Goal: Task Accomplishment & Management: Use online tool/utility

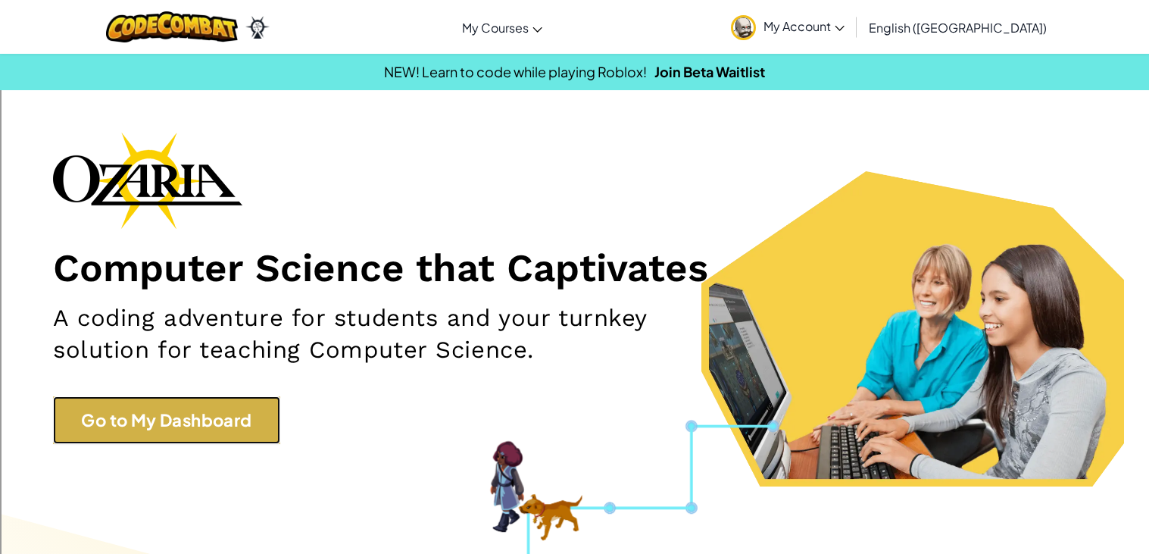
click at [236, 432] on link "Go to My Dashboard" at bounding box center [166, 420] width 227 height 48
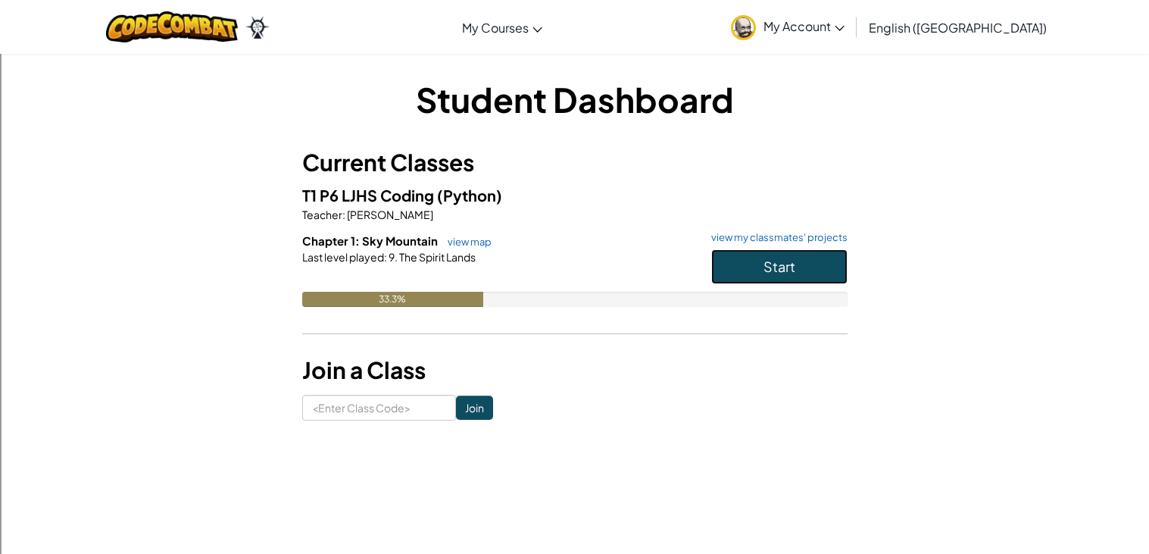
click at [791, 263] on span "Start" at bounding box center [779, 266] width 32 height 17
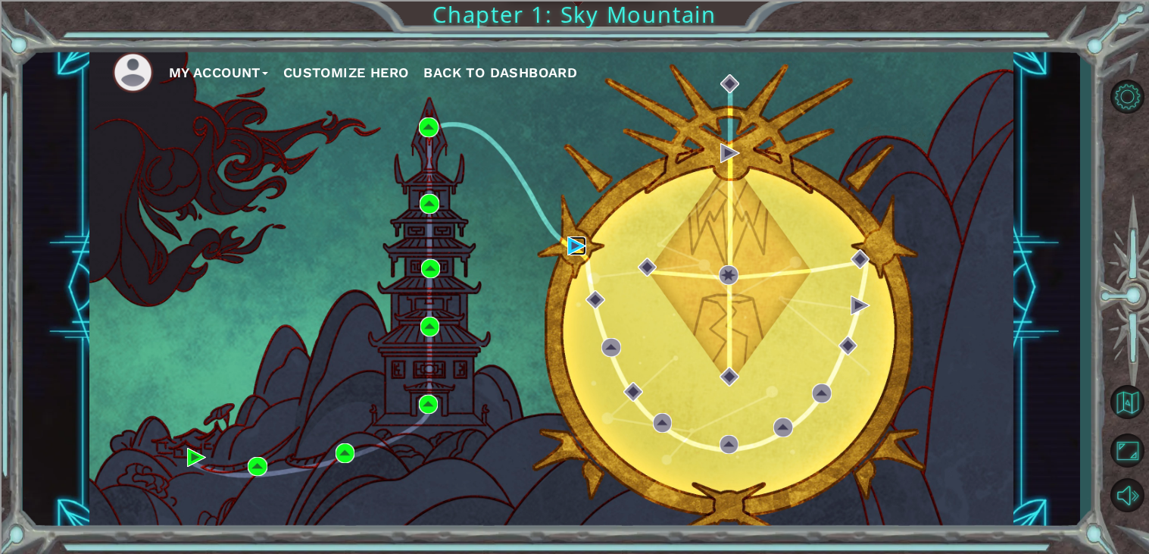
click at [581, 242] on img at bounding box center [577, 246] width 20 height 20
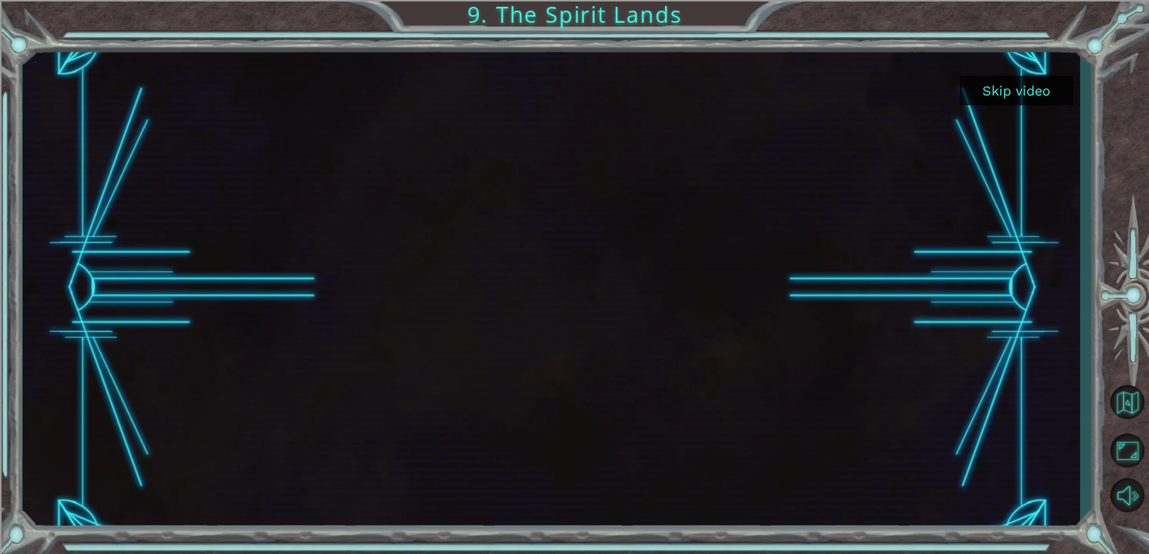
click at [1005, 83] on button "Skip video" at bounding box center [1017, 91] width 114 height 30
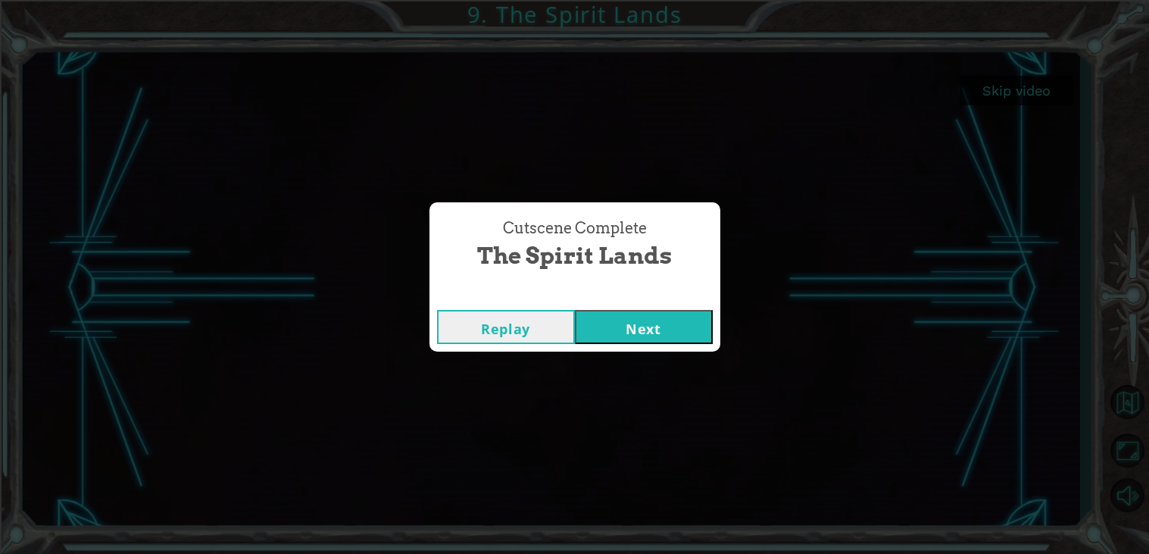
click at [641, 312] on button "Next" at bounding box center [644, 327] width 138 height 34
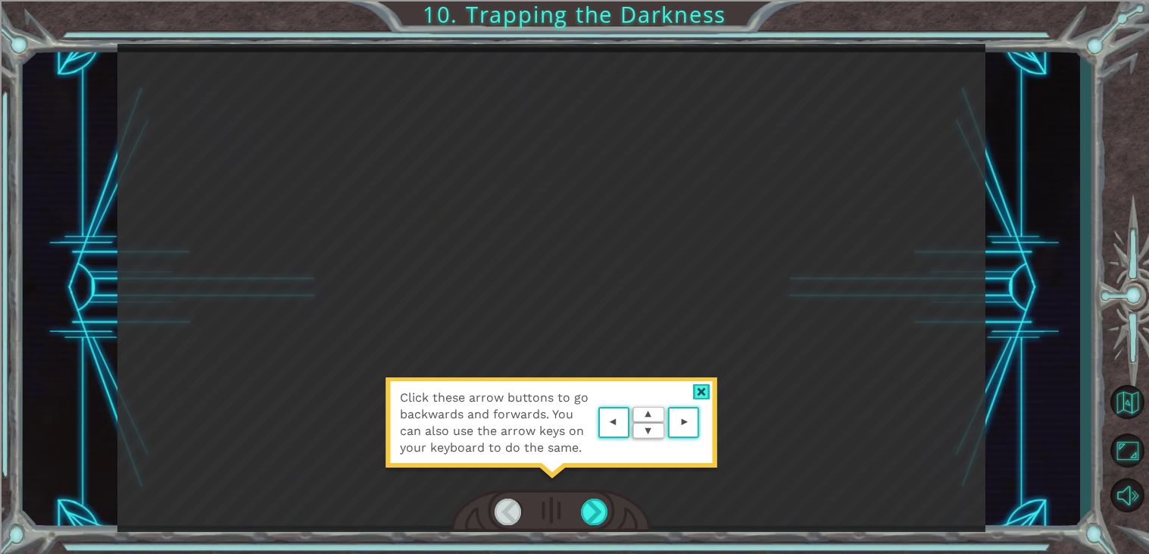
click at [703, 392] on div at bounding box center [701, 392] width 17 height 16
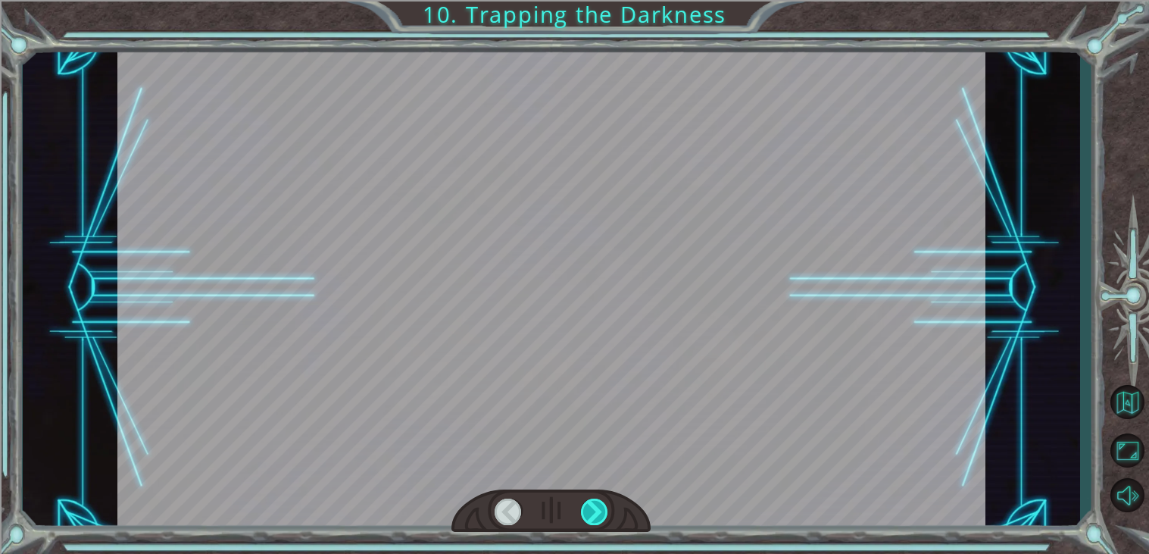
click at [593, 514] on div at bounding box center [594, 511] width 27 height 27
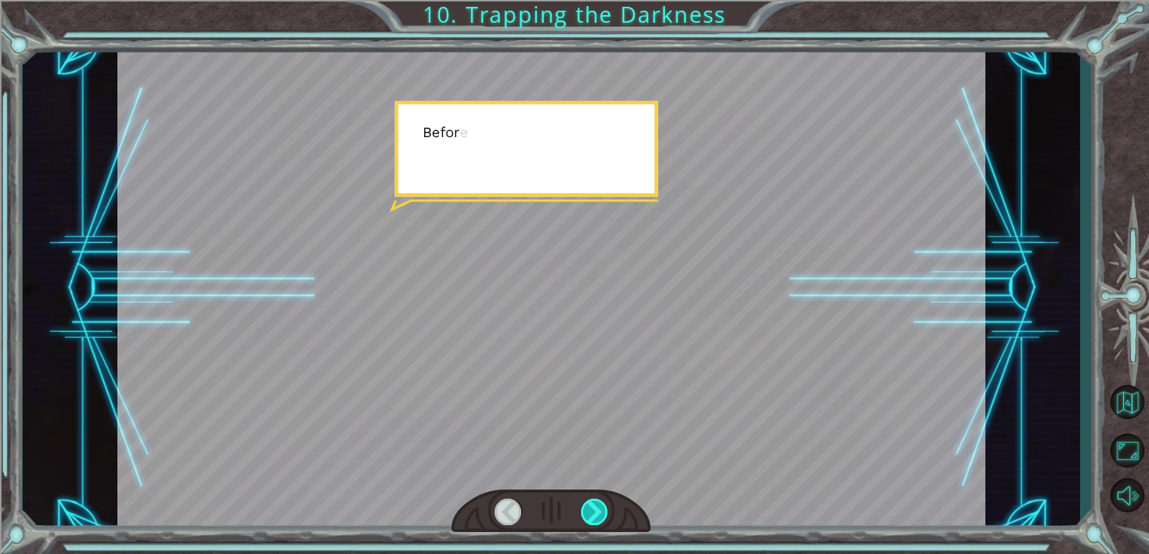
click at [593, 514] on div at bounding box center [594, 511] width 27 height 27
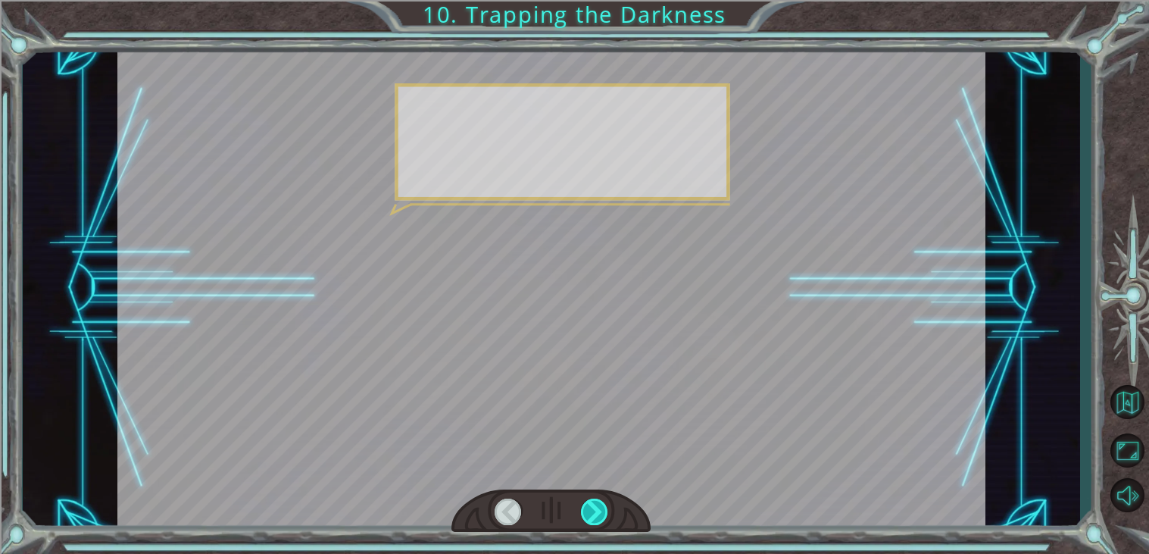
click at [593, 514] on div at bounding box center [594, 511] width 27 height 27
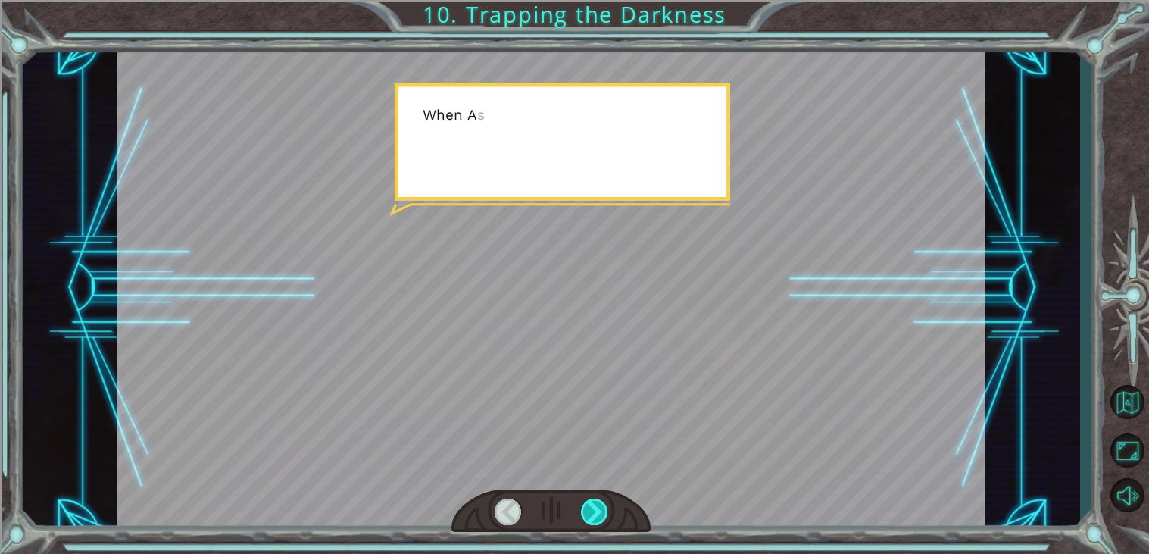
click at [593, 514] on div at bounding box center [594, 511] width 27 height 27
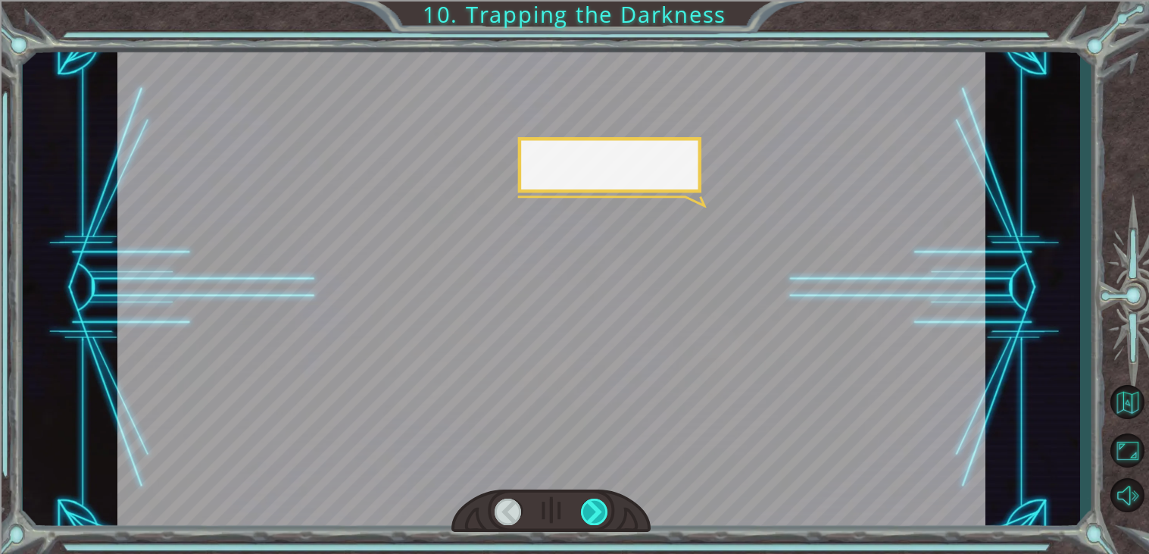
click at [593, 514] on div at bounding box center [594, 511] width 27 height 27
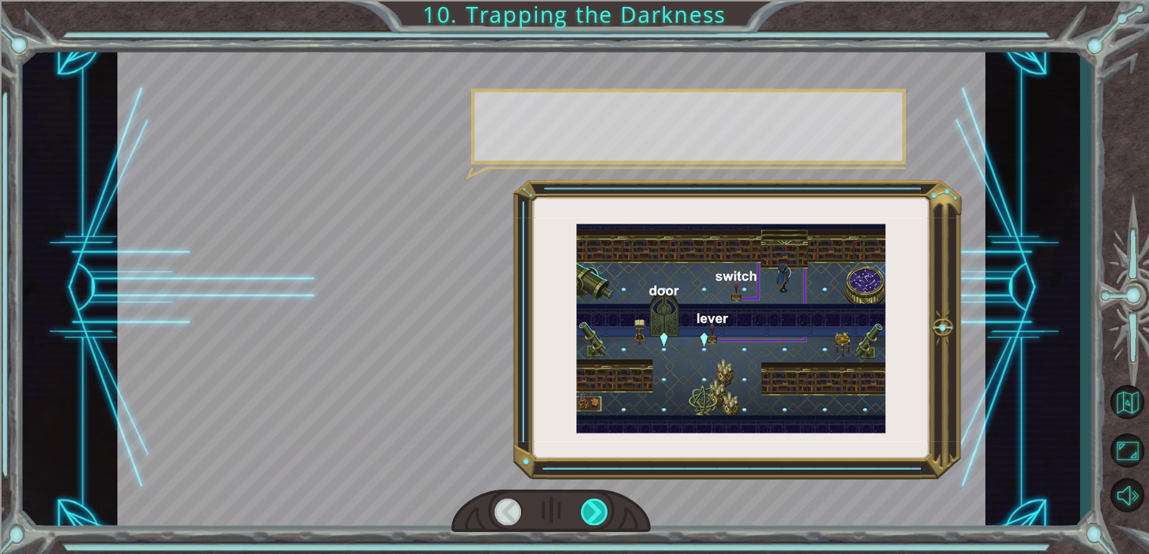
click at [593, 514] on div at bounding box center [594, 511] width 27 height 27
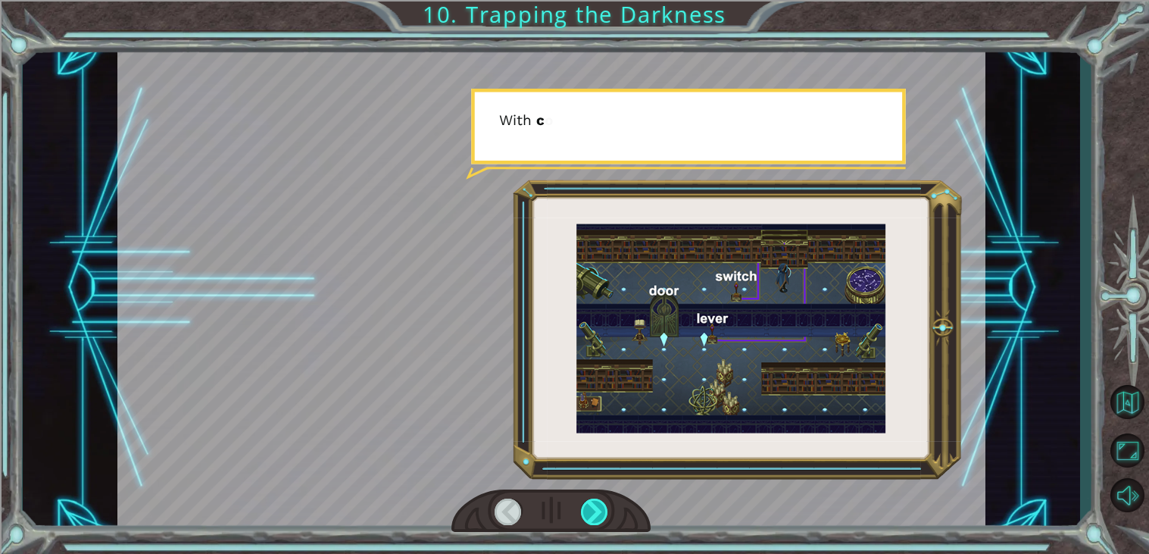
click at [593, 514] on div at bounding box center [594, 511] width 27 height 27
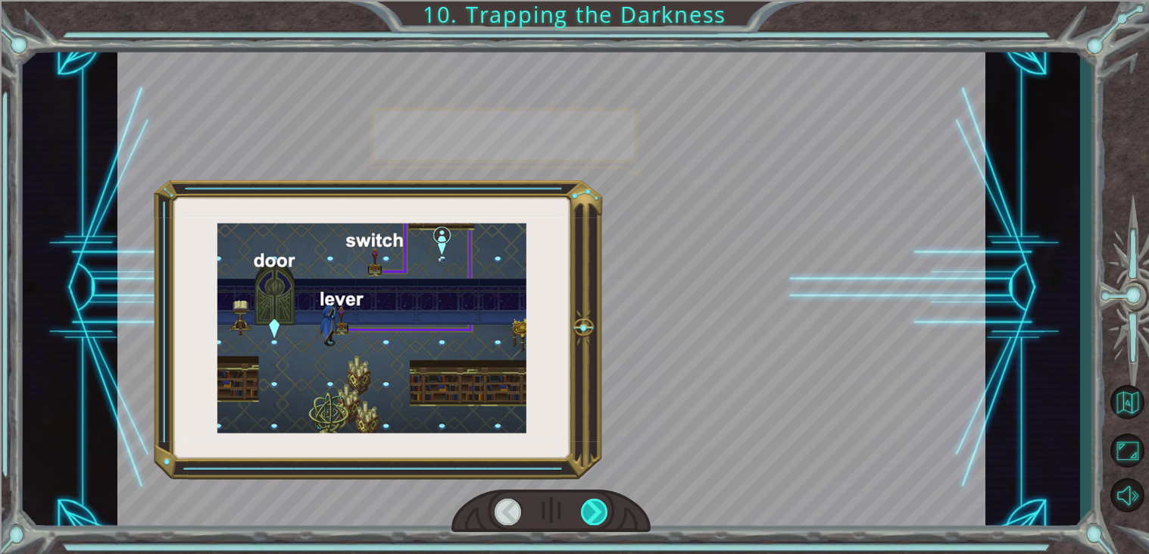
click at [593, 514] on div at bounding box center [594, 511] width 27 height 27
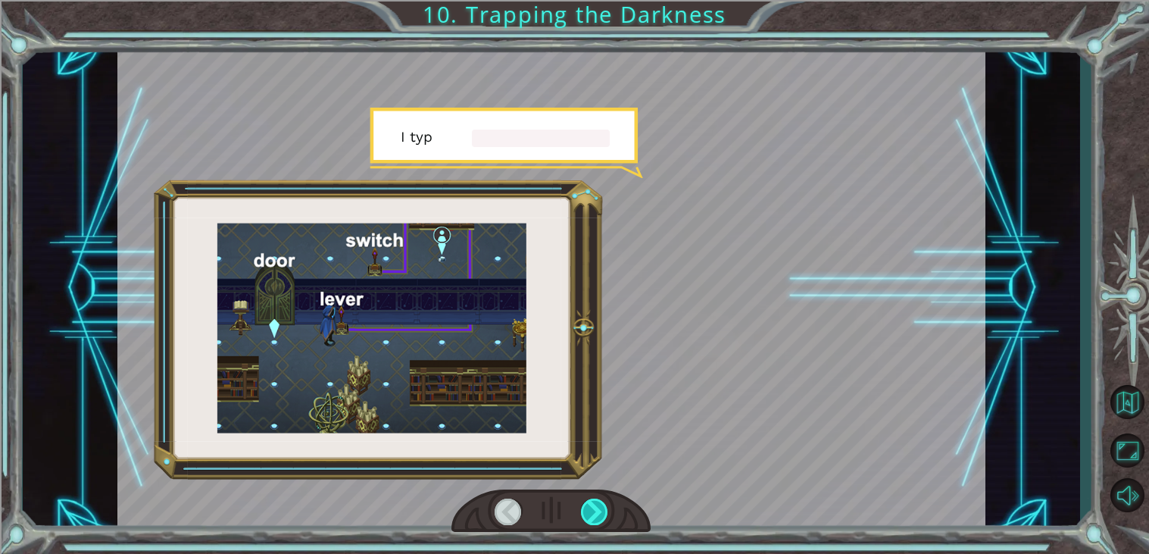
click at [593, 514] on div at bounding box center [594, 511] width 27 height 27
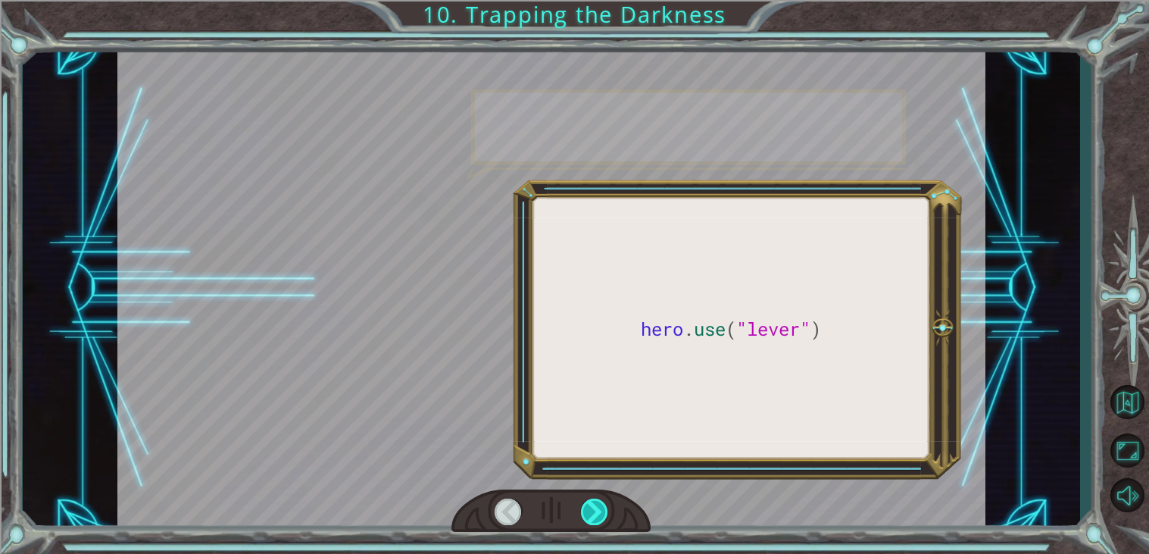
click at [593, 514] on div at bounding box center [594, 511] width 27 height 27
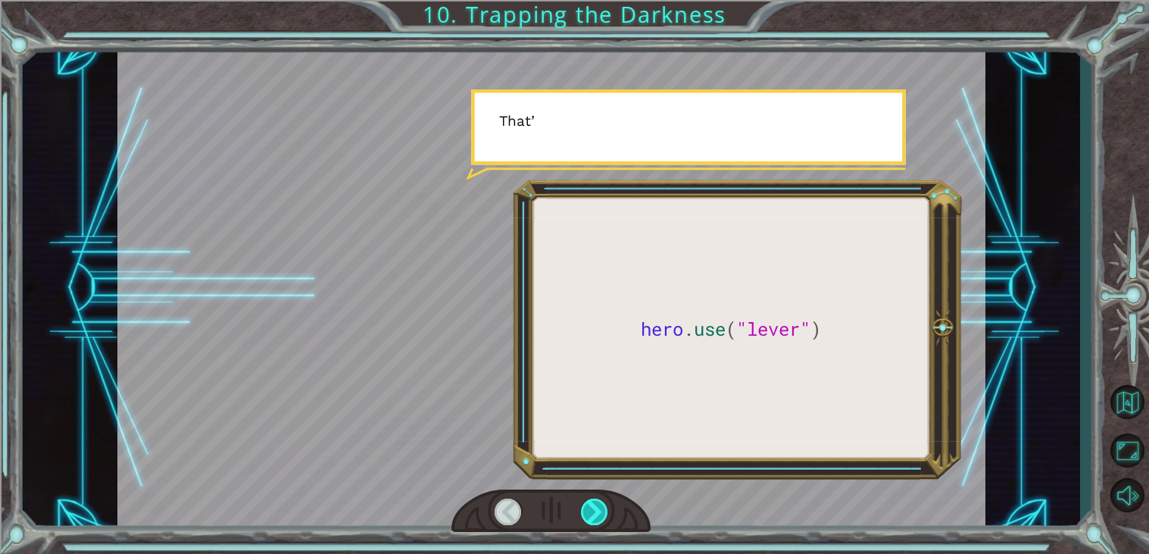
click at [593, 514] on div at bounding box center [594, 511] width 27 height 27
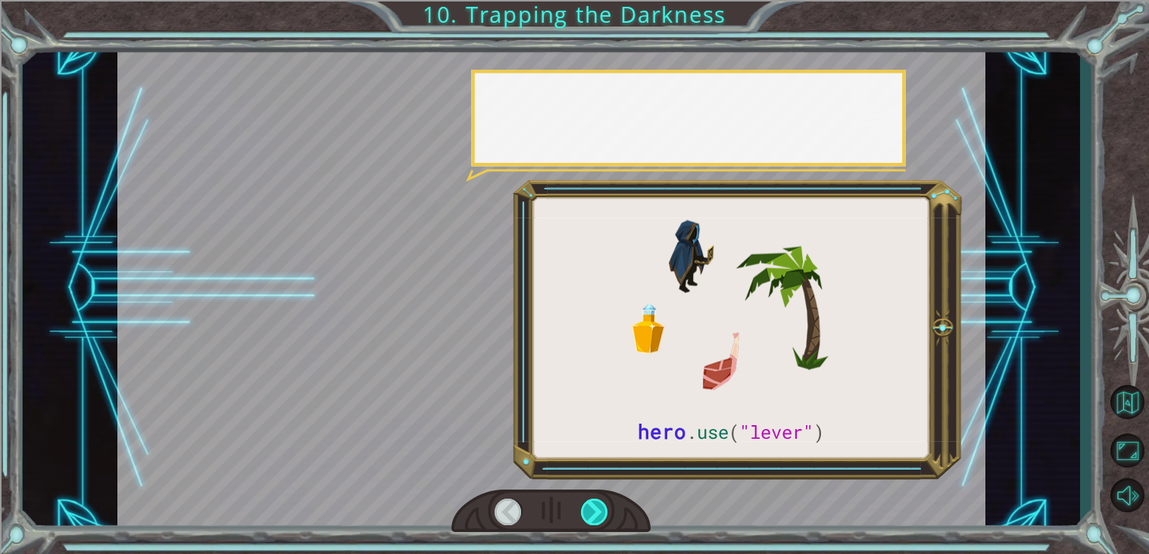
click at [593, 514] on div at bounding box center [594, 511] width 27 height 27
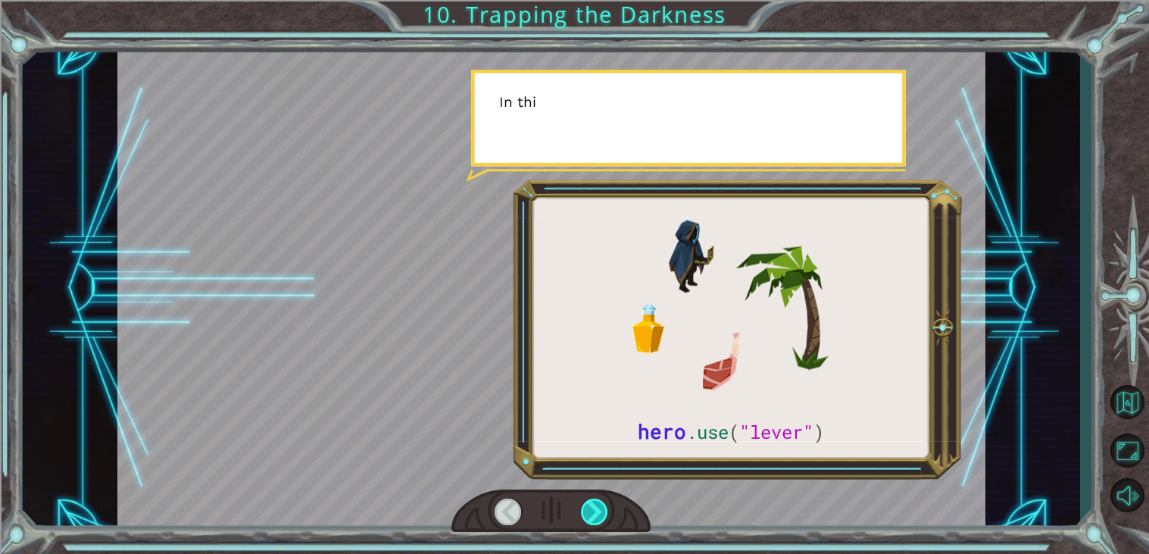
click at [593, 514] on div at bounding box center [594, 511] width 27 height 27
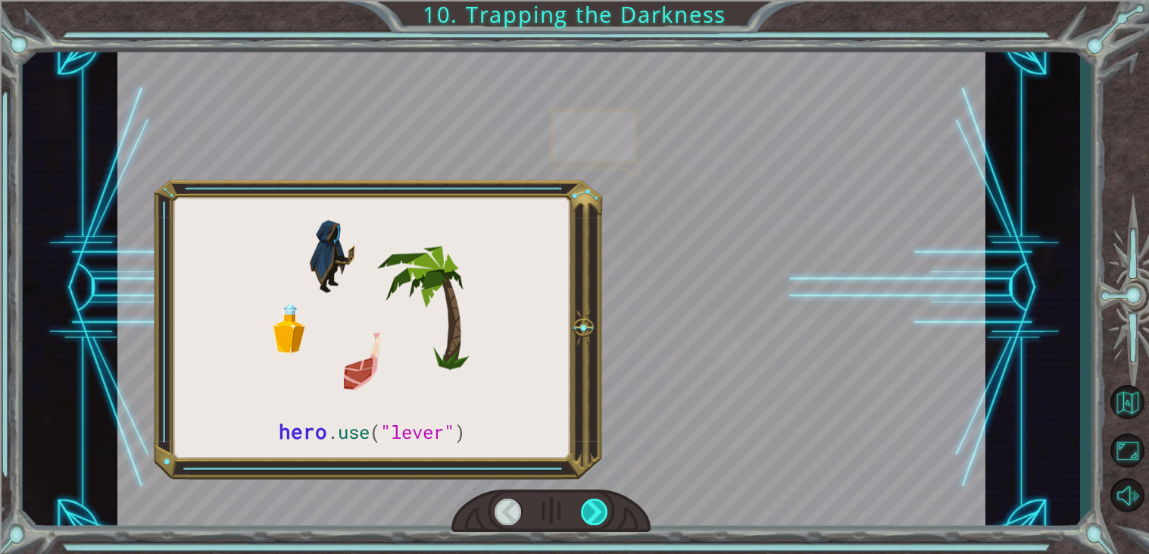
click at [593, 514] on div at bounding box center [594, 511] width 27 height 27
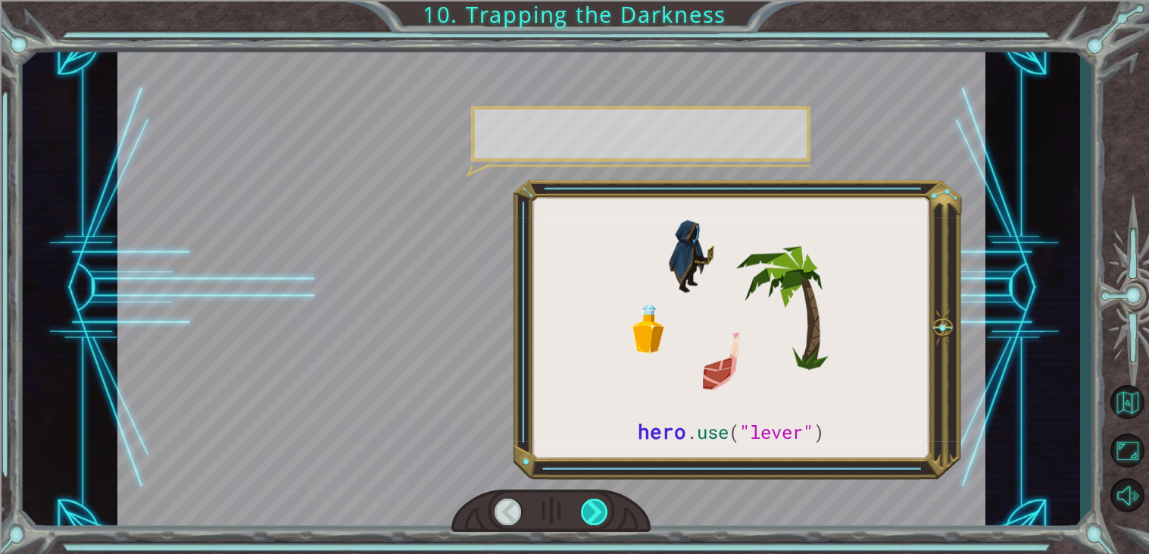
click at [593, 514] on div at bounding box center [594, 511] width 27 height 27
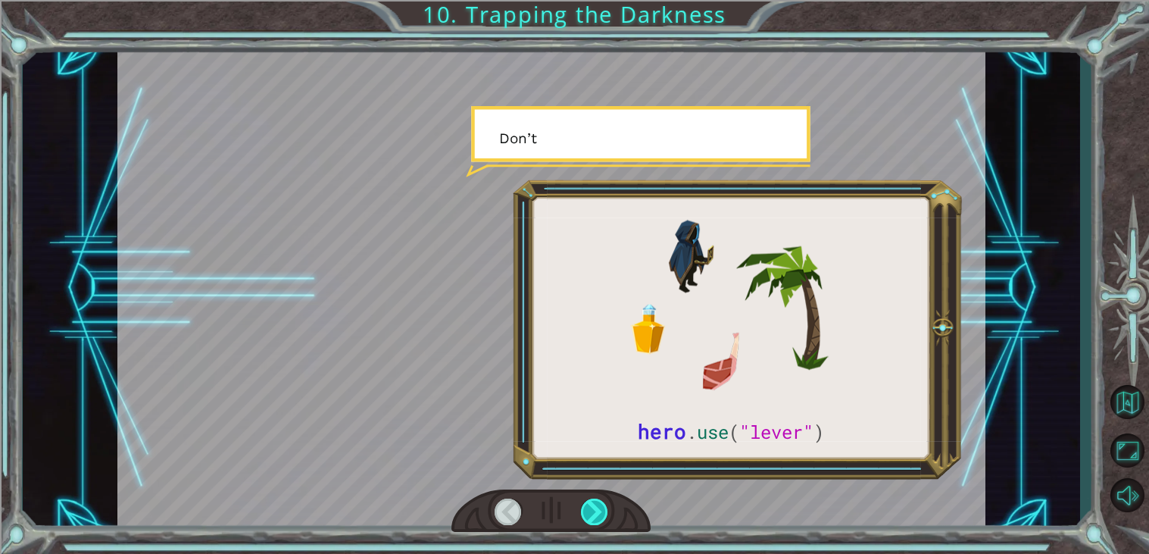
click at [593, 514] on div at bounding box center [594, 511] width 27 height 27
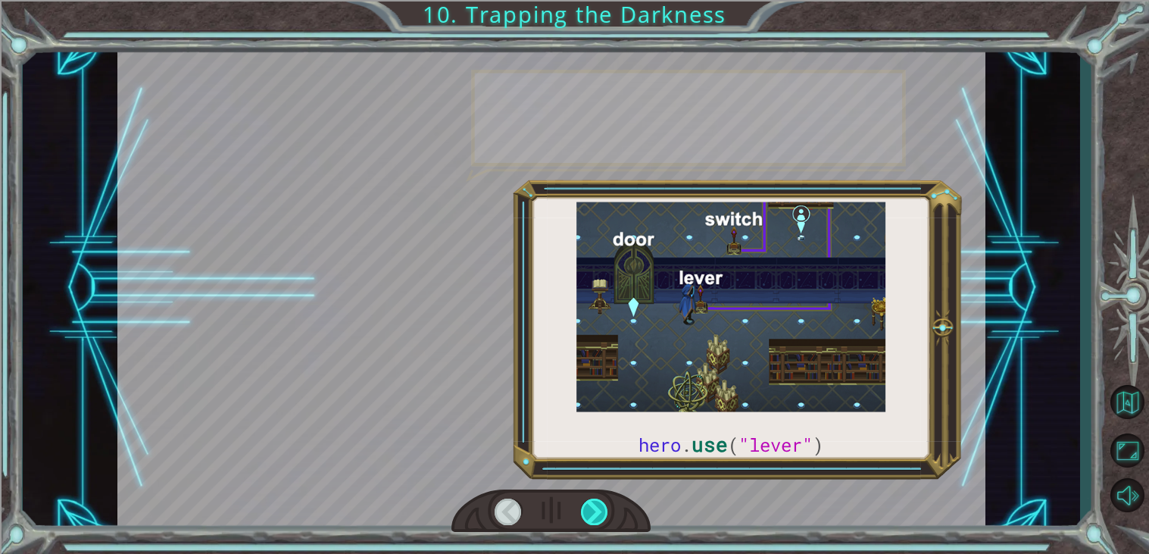
click at [593, 514] on div at bounding box center [594, 511] width 27 height 27
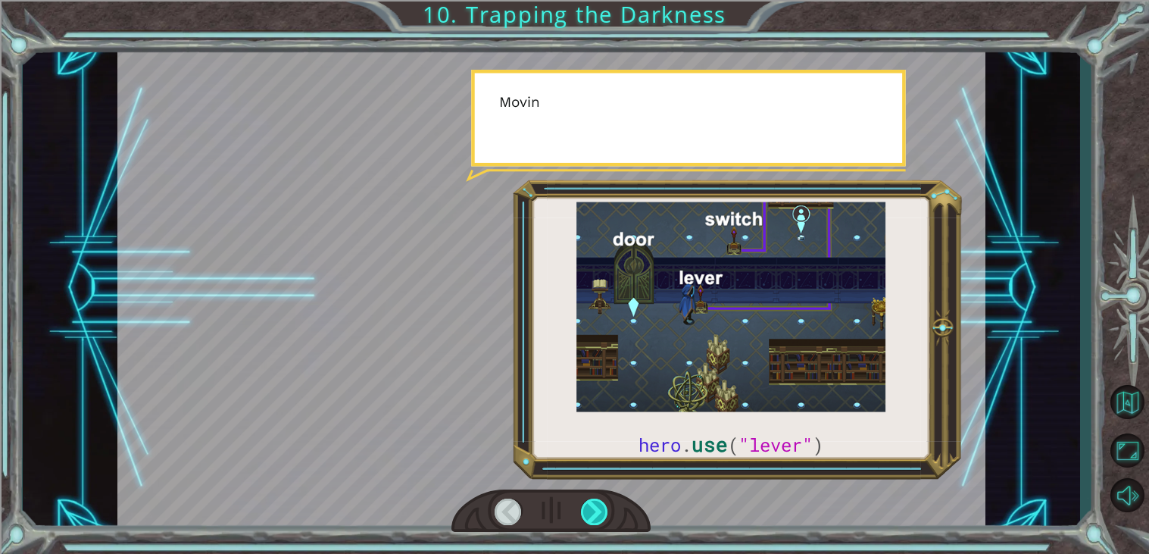
click at [593, 514] on div at bounding box center [594, 511] width 27 height 27
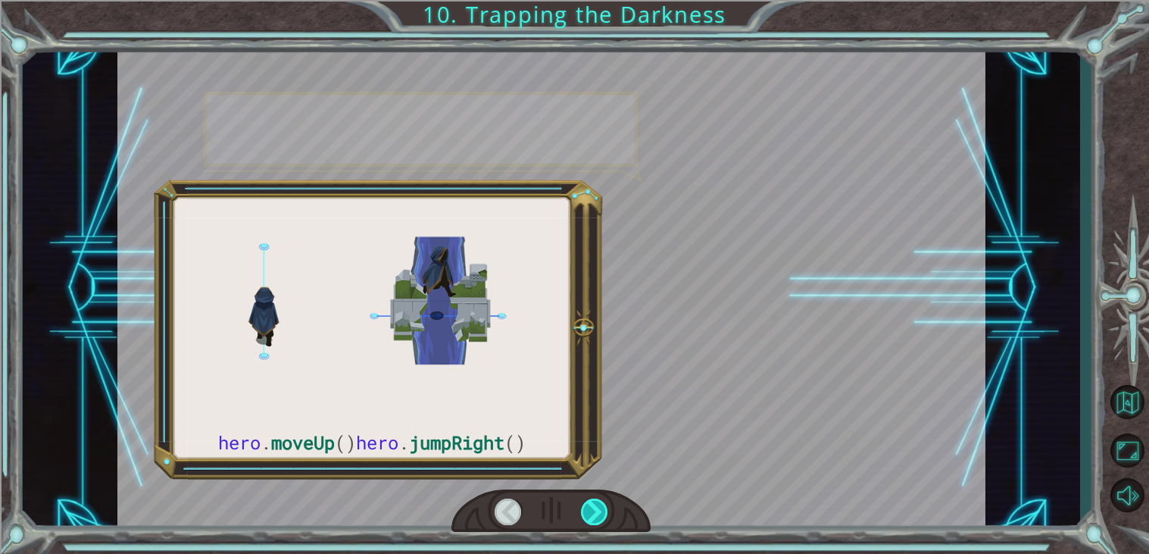
click at [593, 514] on div at bounding box center [594, 511] width 27 height 27
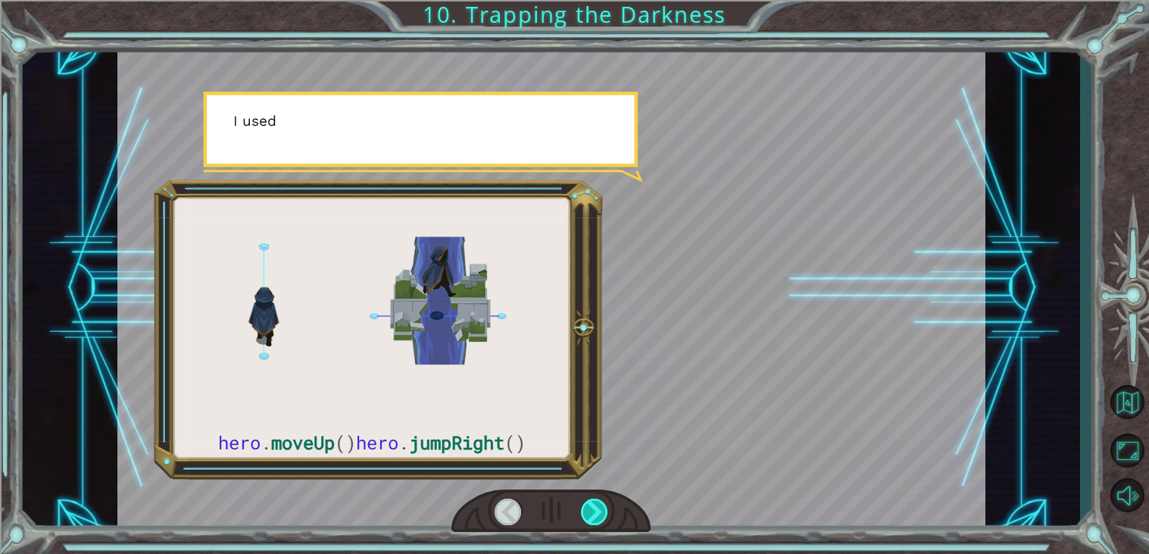
click at [593, 514] on div at bounding box center [594, 511] width 27 height 27
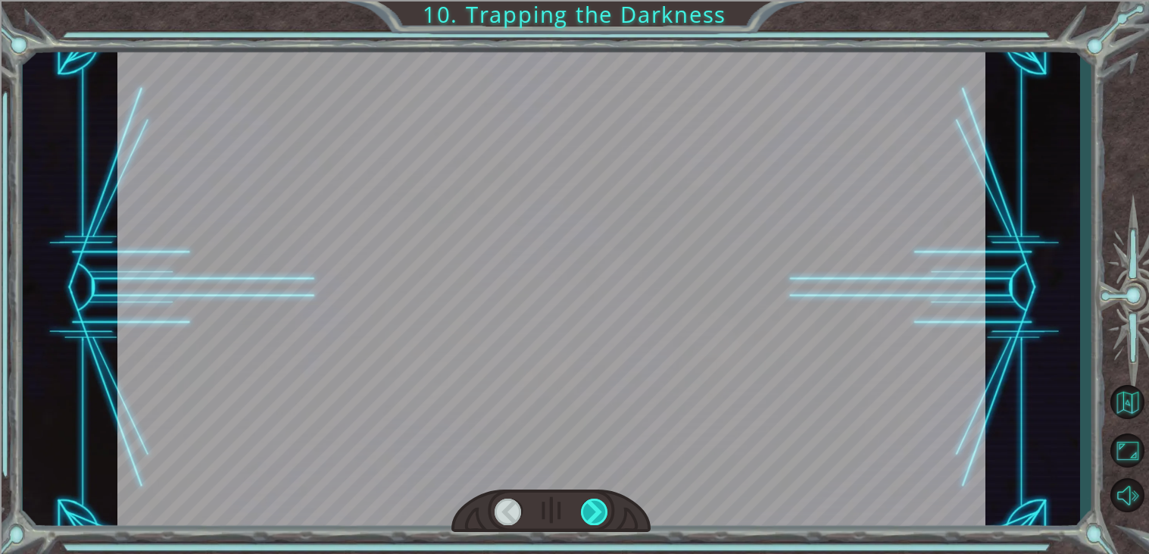
click at [593, 514] on div at bounding box center [594, 511] width 27 height 27
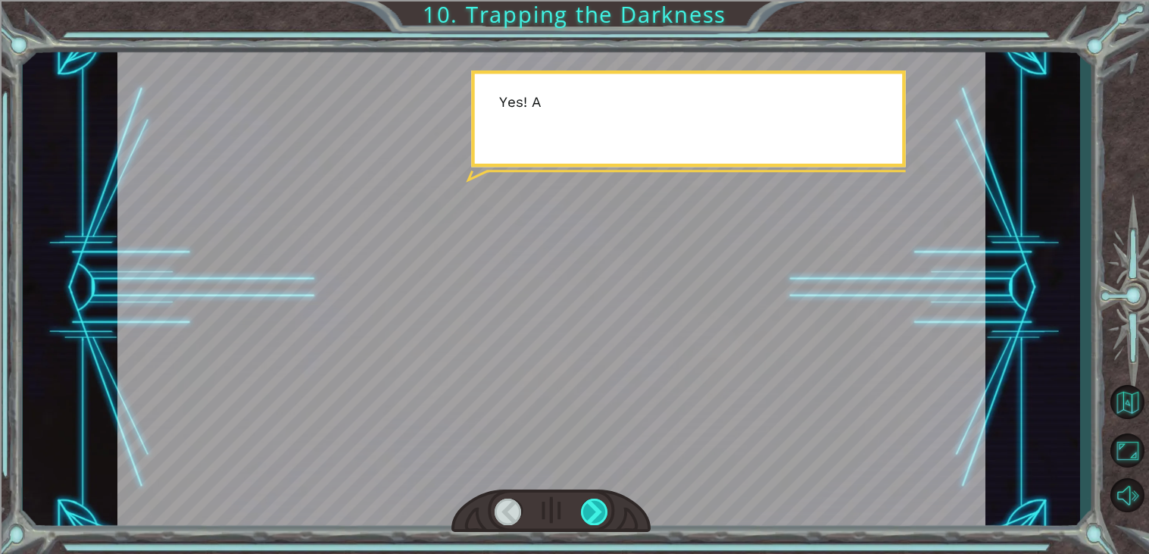
click at [593, 514] on div at bounding box center [594, 511] width 27 height 27
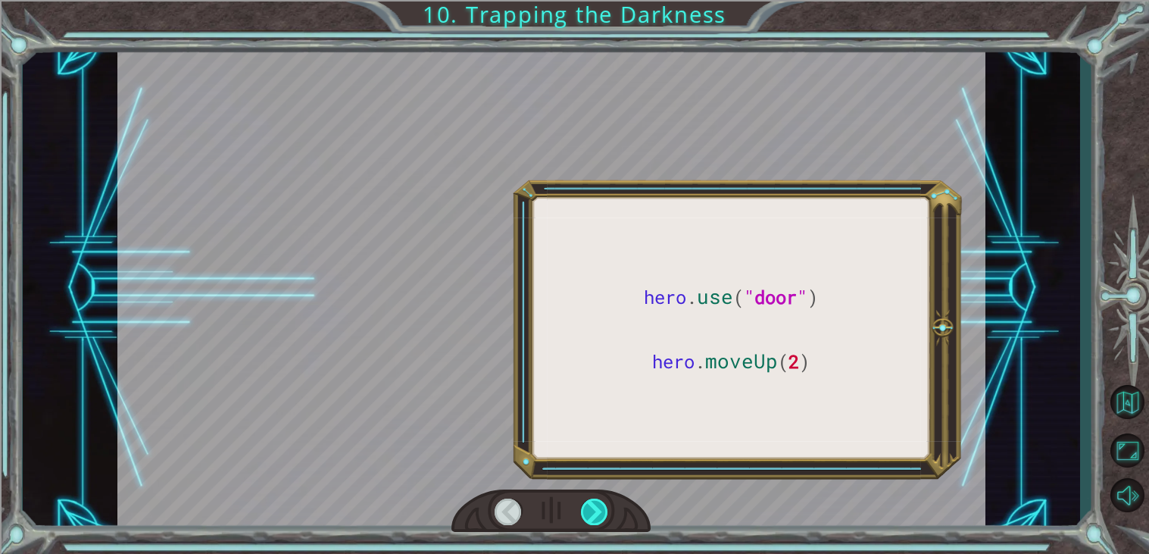
click at [593, 514] on div at bounding box center [594, 511] width 27 height 27
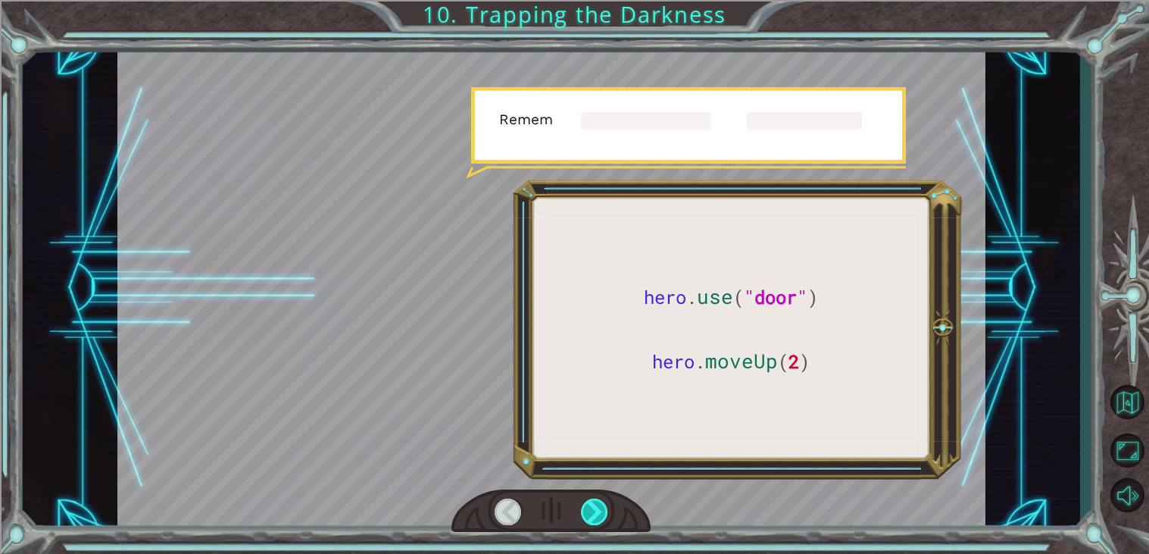
click at [593, 514] on div at bounding box center [594, 511] width 27 height 27
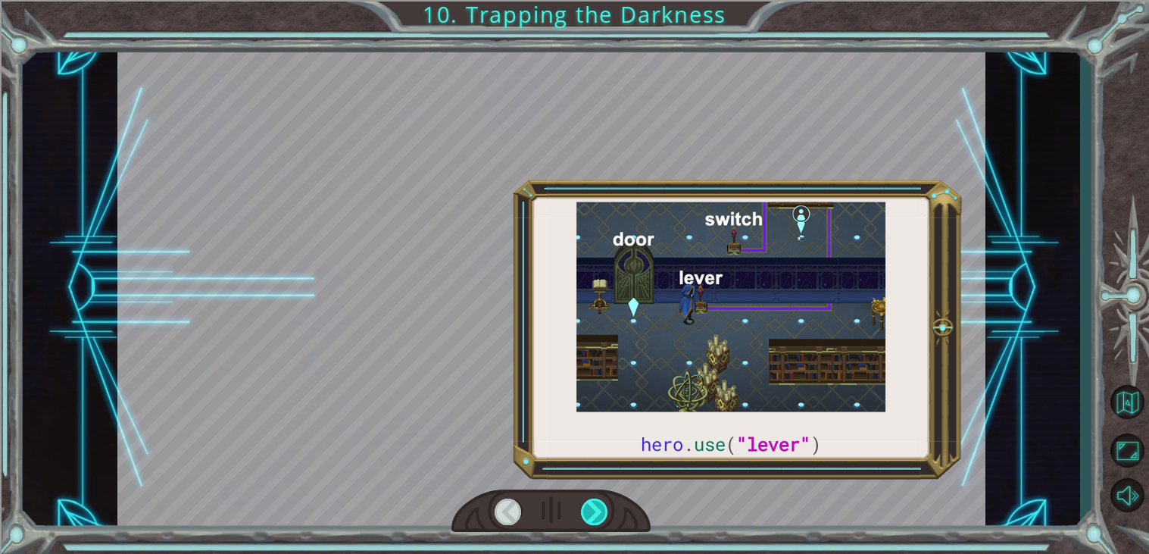
click at [593, 514] on div at bounding box center [594, 511] width 27 height 27
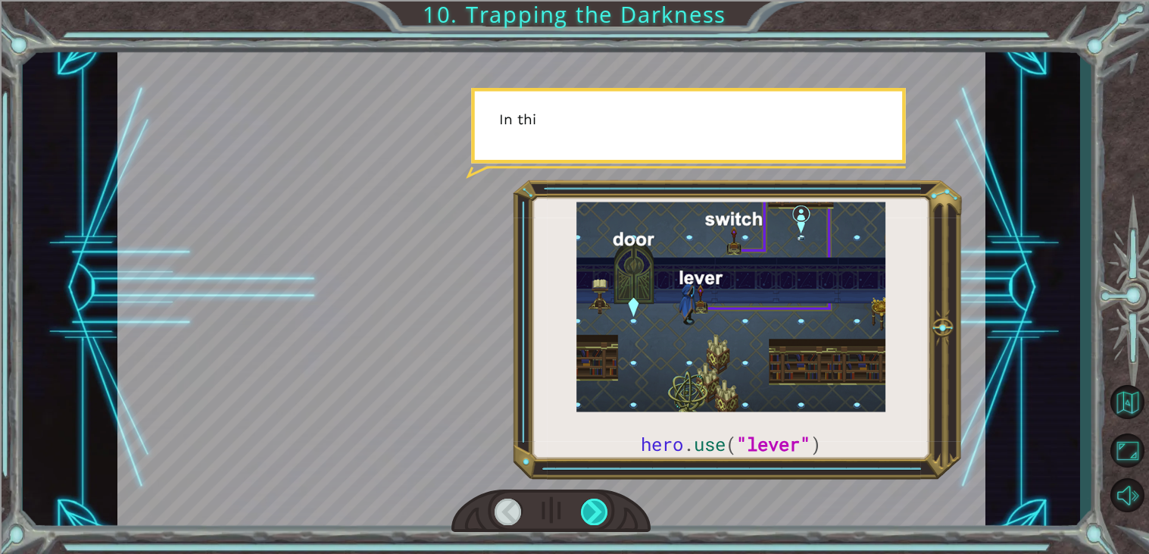
click at [593, 514] on div at bounding box center [594, 511] width 27 height 27
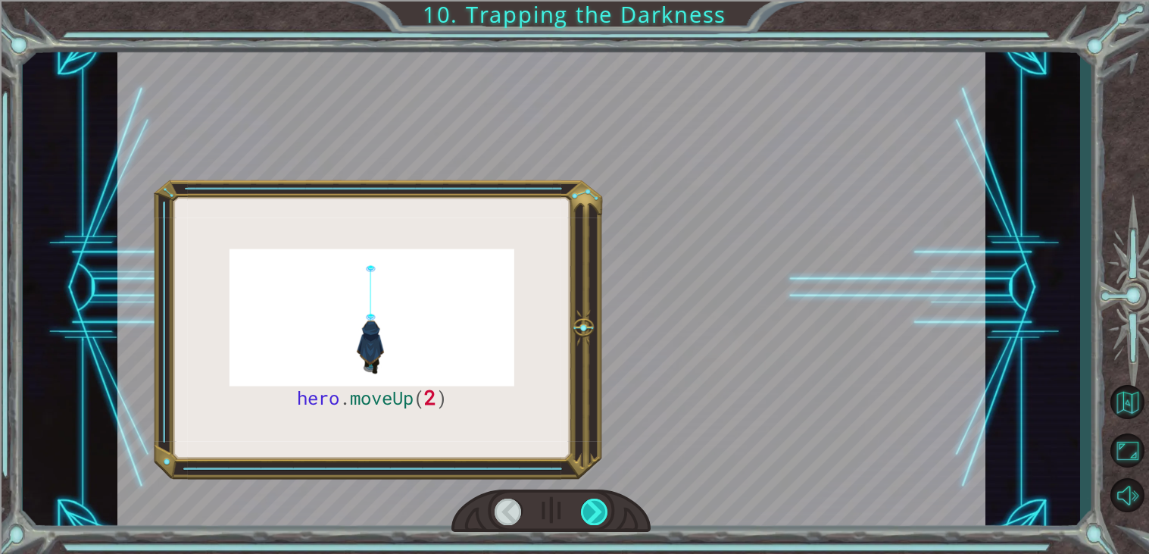
click at [593, 514] on div at bounding box center [594, 511] width 27 height 27
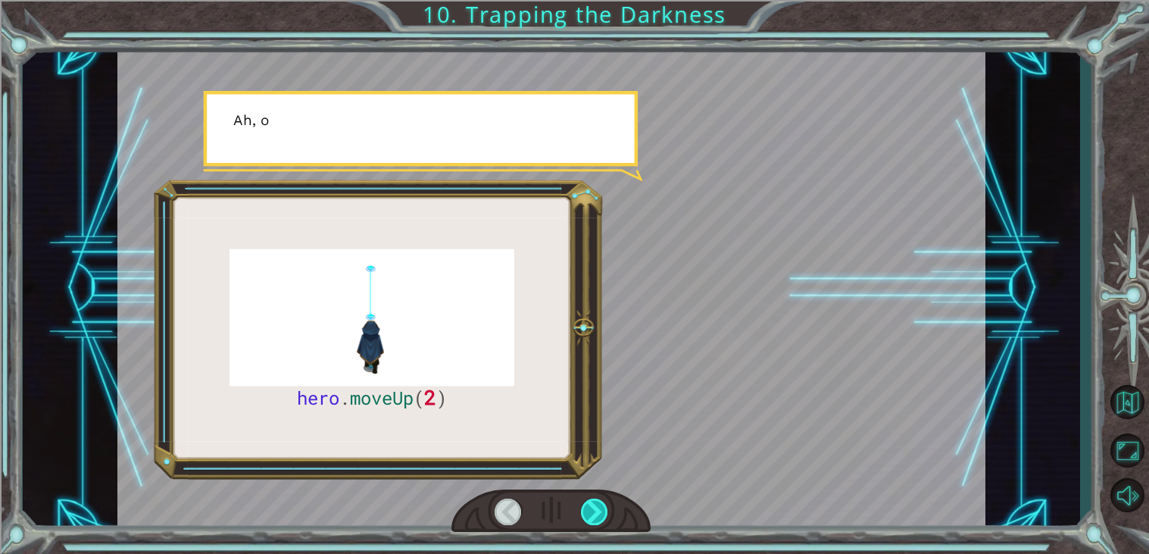
click at [593, 514] on div at bounding box center [594, 511] width 27 height 27
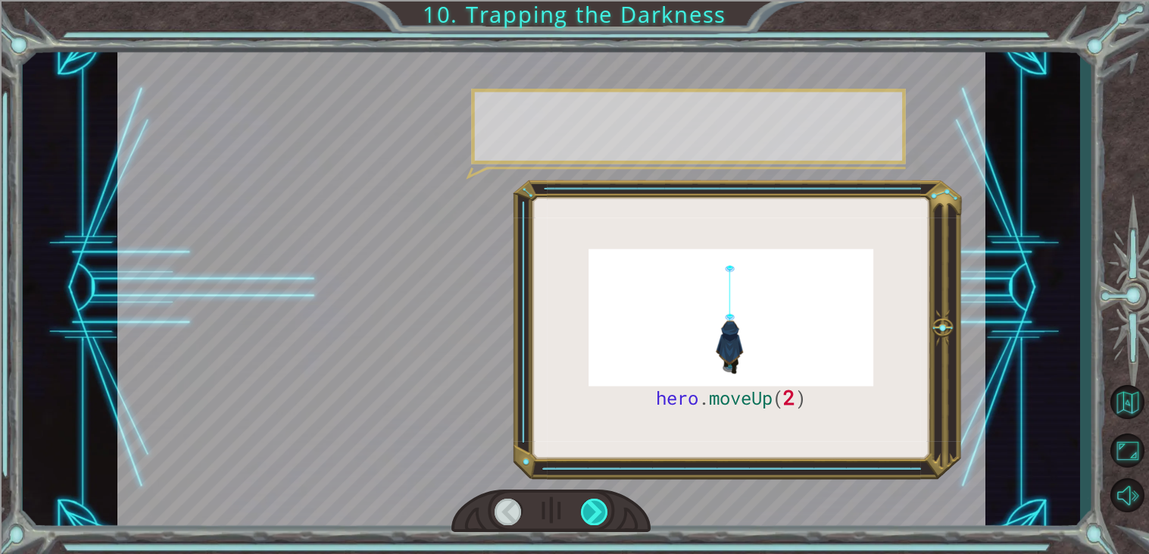
click at [593, 514] on div at bounding box center [594, 511] width 27 height 27
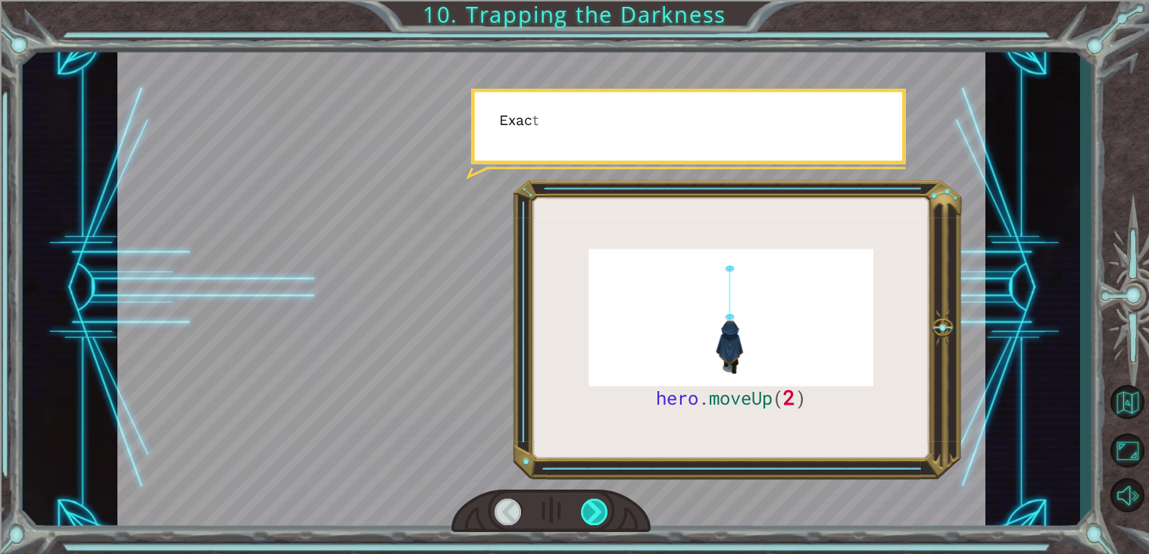
click at [593, 514] on div at bounding box center [594, 511] width 27 height 27
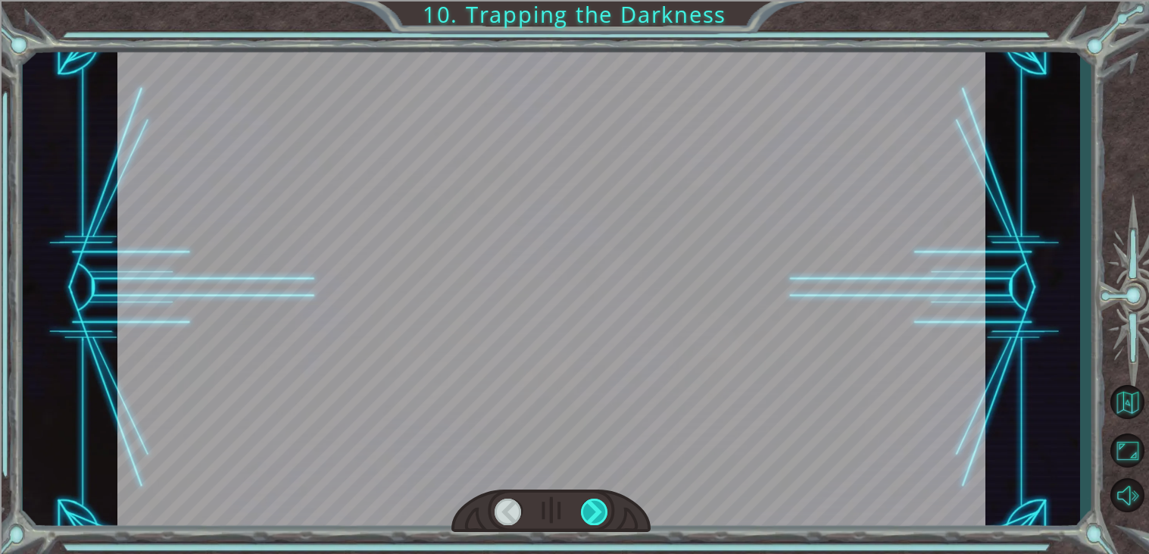
click at [593, 514] on div at bounding box center [594, 511] width 27 height 27
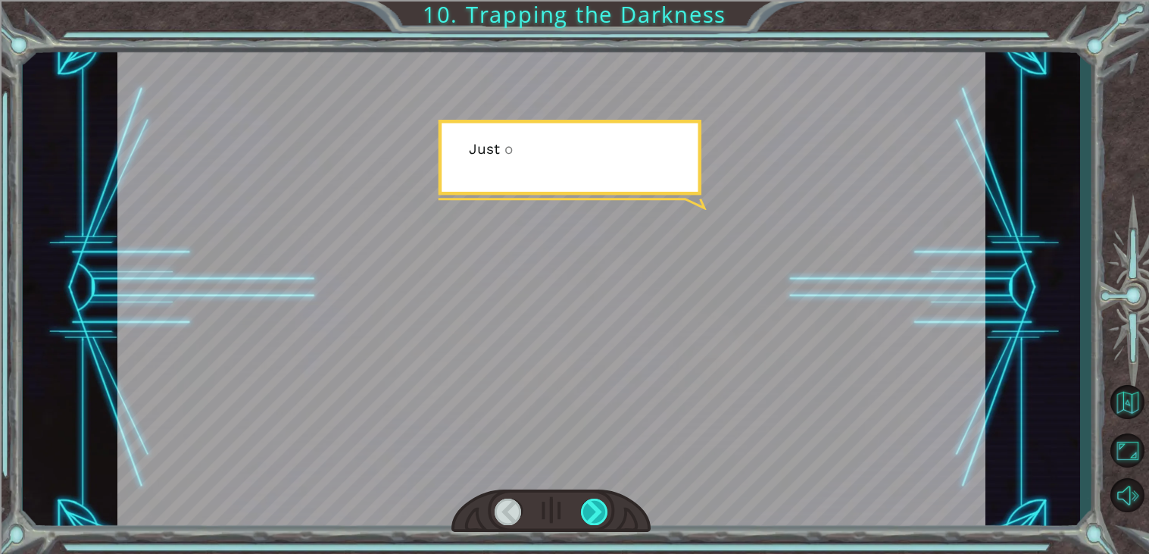
click at [593, 514] on div at bounding box center [594, 511] width 27 height 27
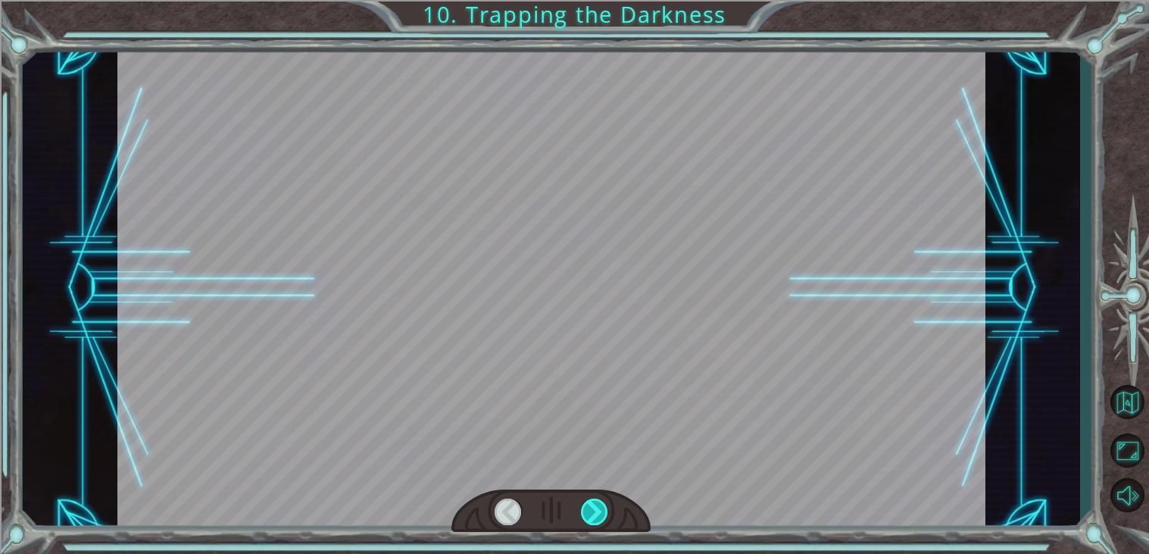
click at [593, 514] on div at bounding box center [594, 511] width 27 height 27
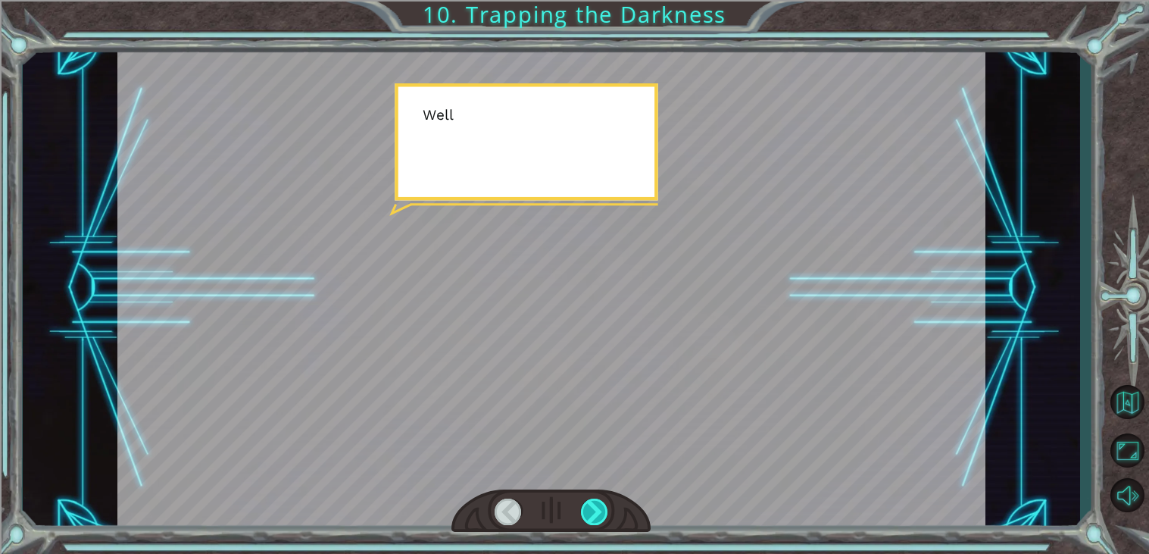
click at [593, 514] on div at bounding box center [594, 511] width 27 height 27
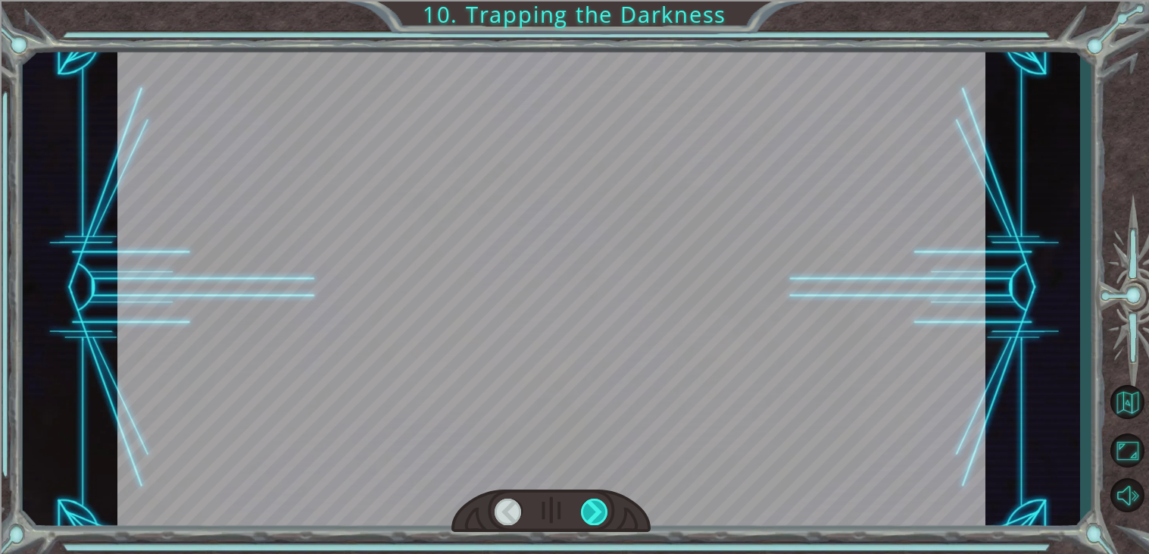
click at [593, 514] on div at bounding box center [594, 511] width 27 height 27
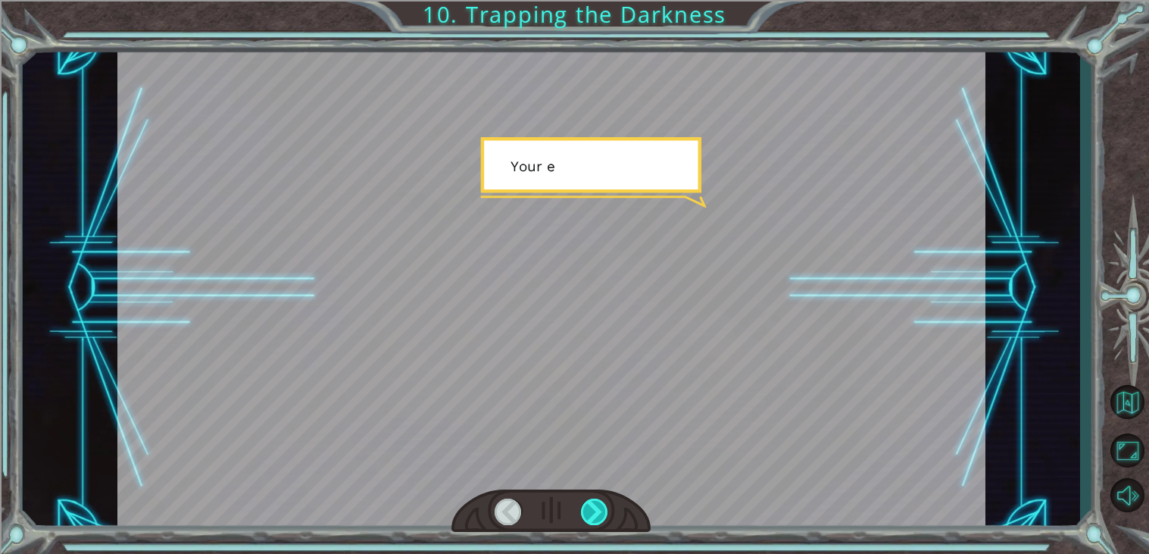
click at [593, 514] on div at bounding box center [594, 511] width 27 height 27
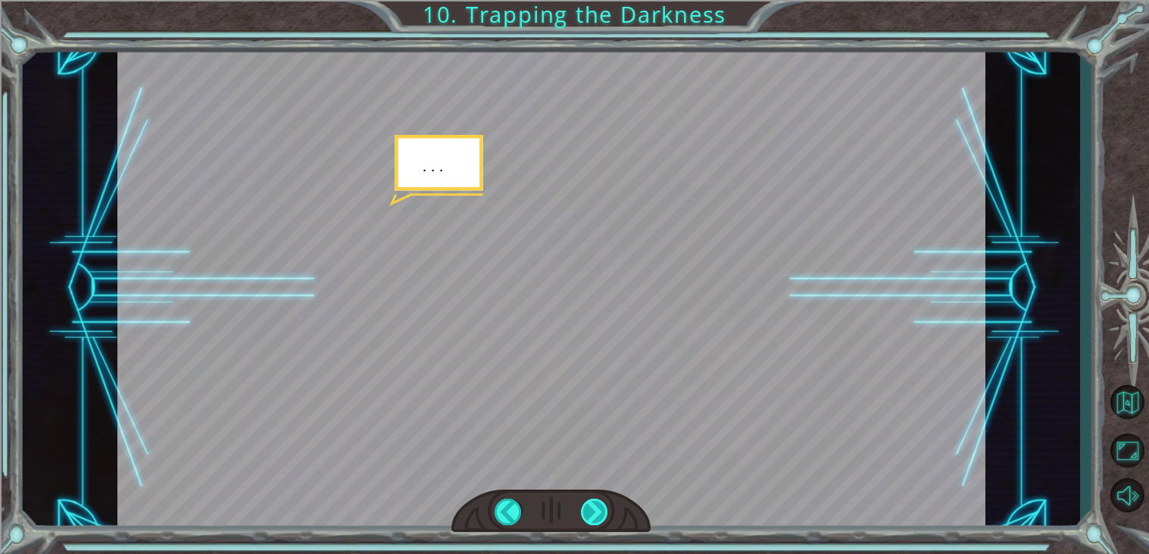
click at [593, 514] on div at bounding box center [594, 511] width 27 height 27
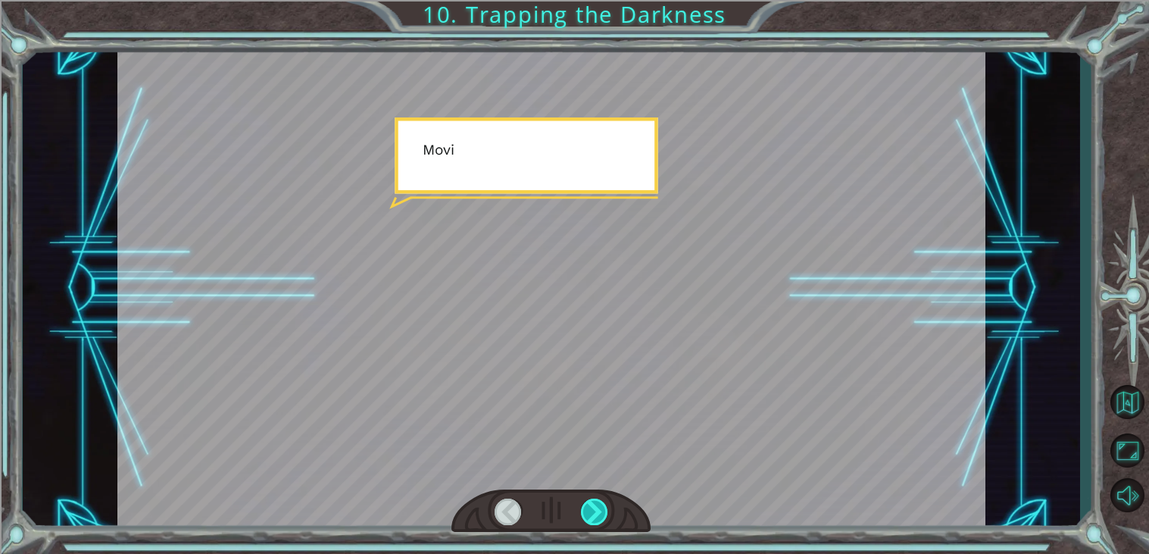
click at [593, 514] on div at bounding box center [594, 511] width 27 height 27
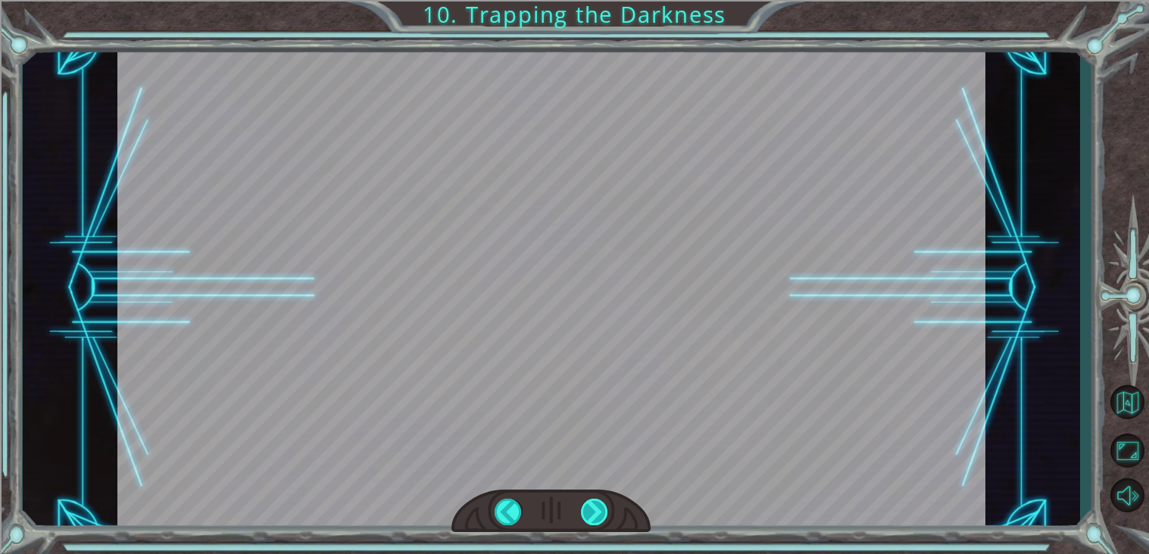
click at [593, 514] on div at bounding box center [594, 511] width 27 height 27
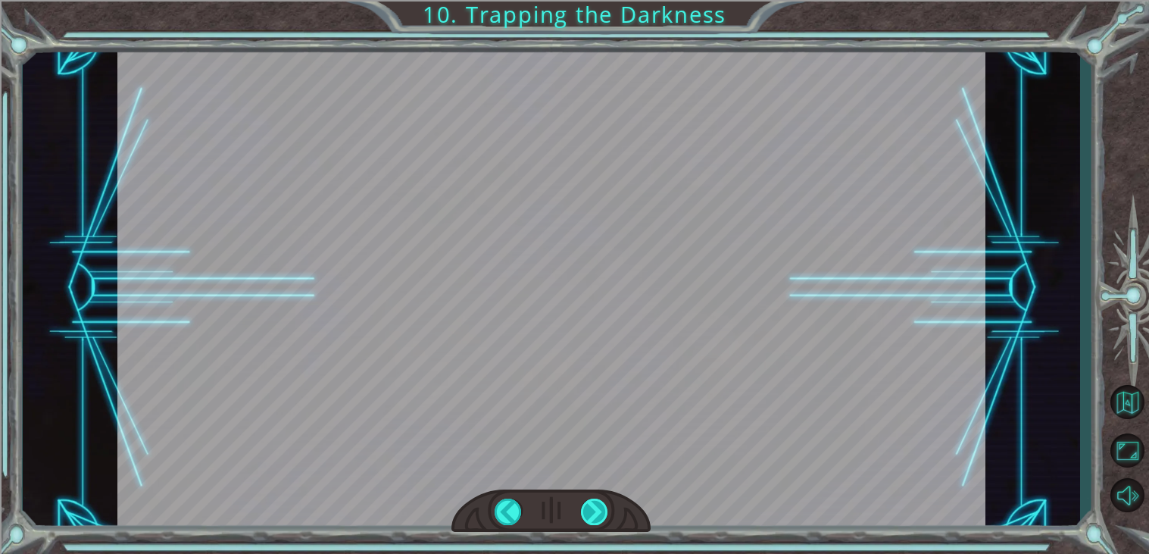
click at [593, 514] on div at bounding box center [594, 511] width 27 height 27
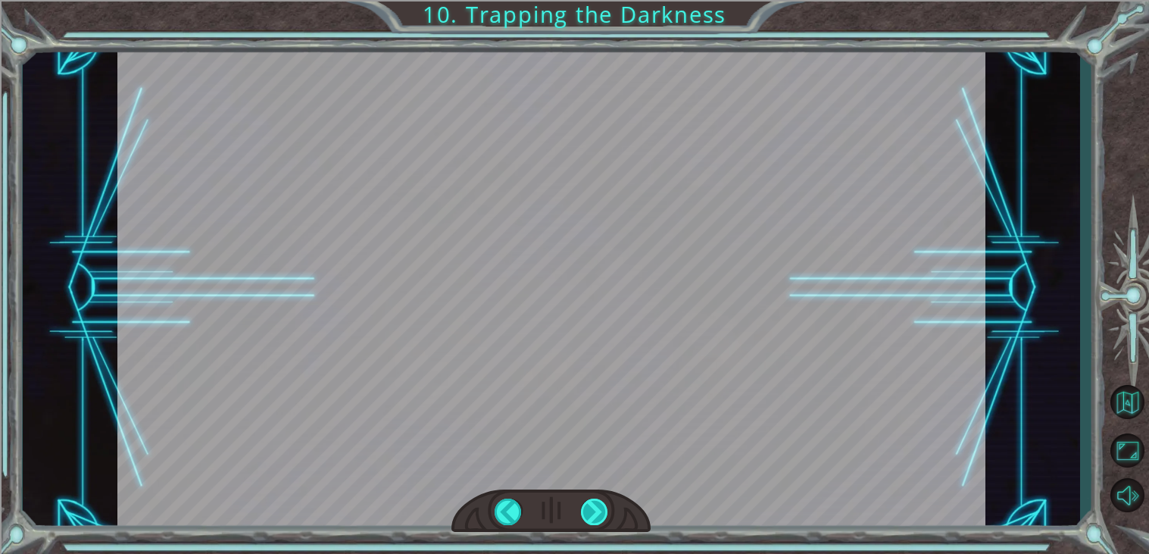
click at [593, 514] on div at bounding box center [594, 511] width 27 height 27
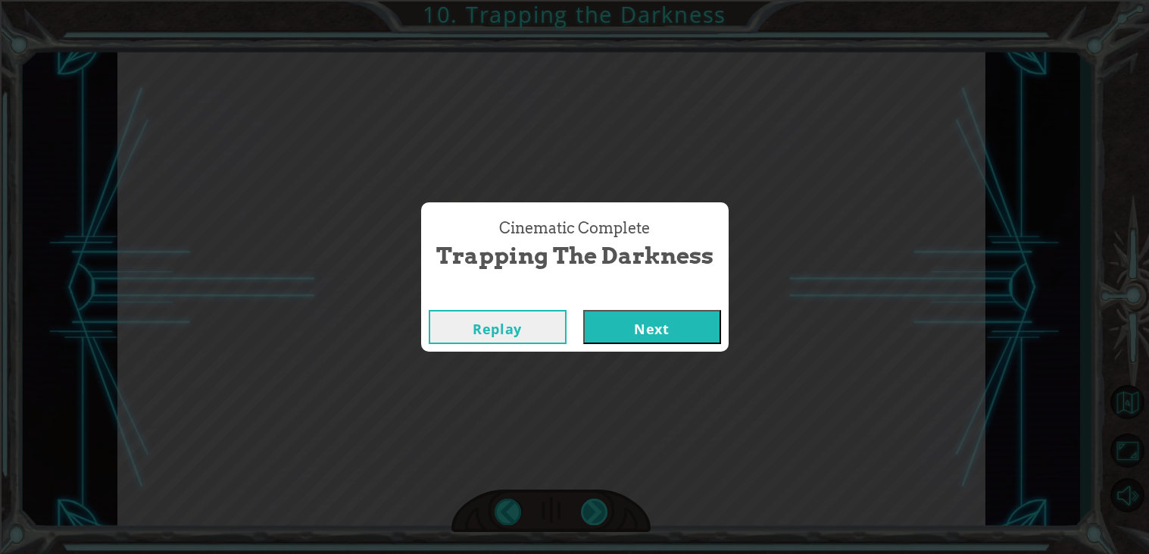
click at [593, 514] on div "Cinematic Complete Trapping the Darkness Replay Next" at bounding box center [574, 277] width 1149 height 554
click at [649, 339] on button "Next" at bounding box center [652, 327] width 138 height 34
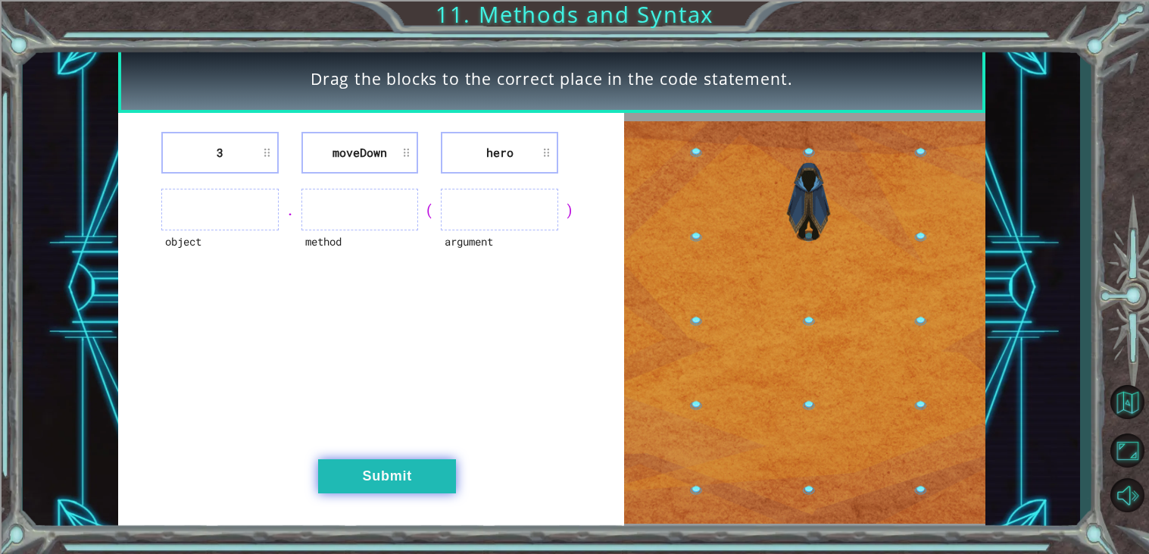
click at [405, 476] on button "Submit" at bounding box center [387, 476] width 138 height 34
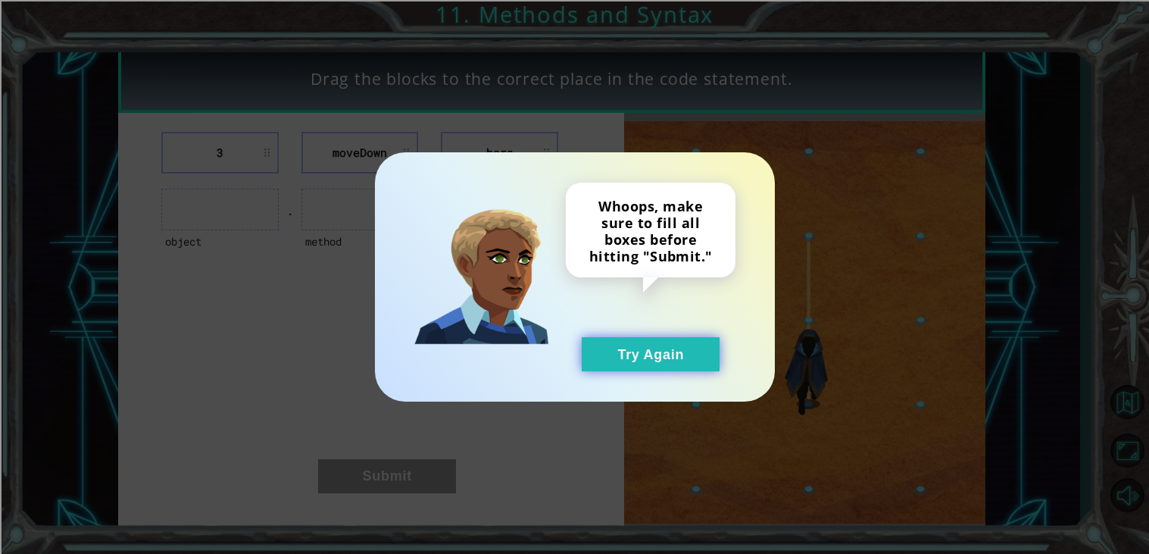
click at [613, 345] on button "Try Again" at bounding box center [651, 354] width 138 height 34
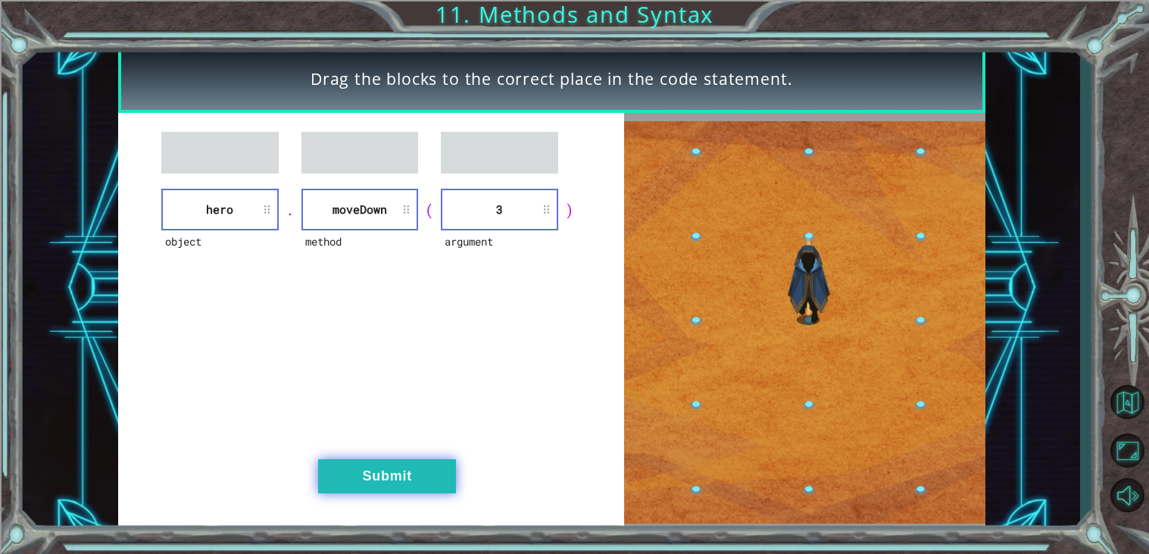
click at [402, 482] on button "Submit" at bounding box center [387, 476] width 138 height 34
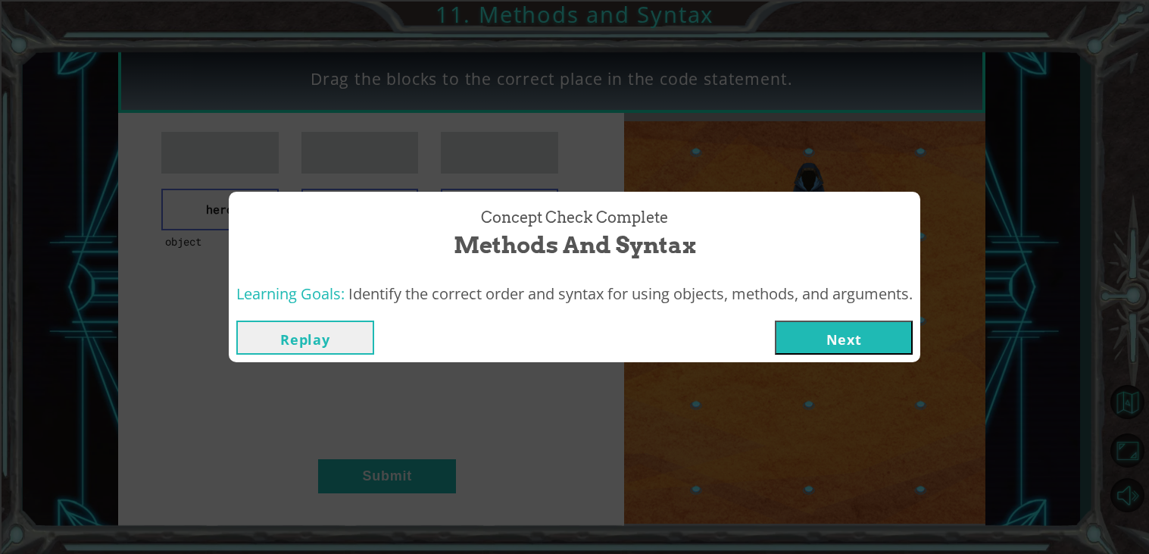
click at [796, 330] on button "Next" at bounding box center [844, 337] width 138 height 34
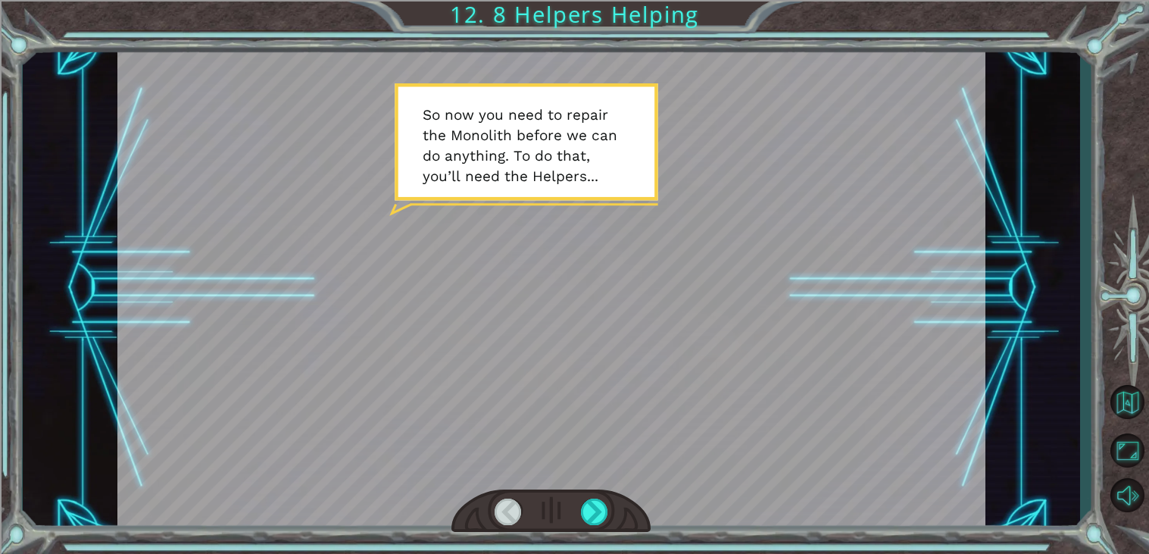
click at [610, 248] on div at bounding box center [551, 288] width 868 height 488
click at [594, 510] on div at bounding box center [594, 511] width 27 height 27
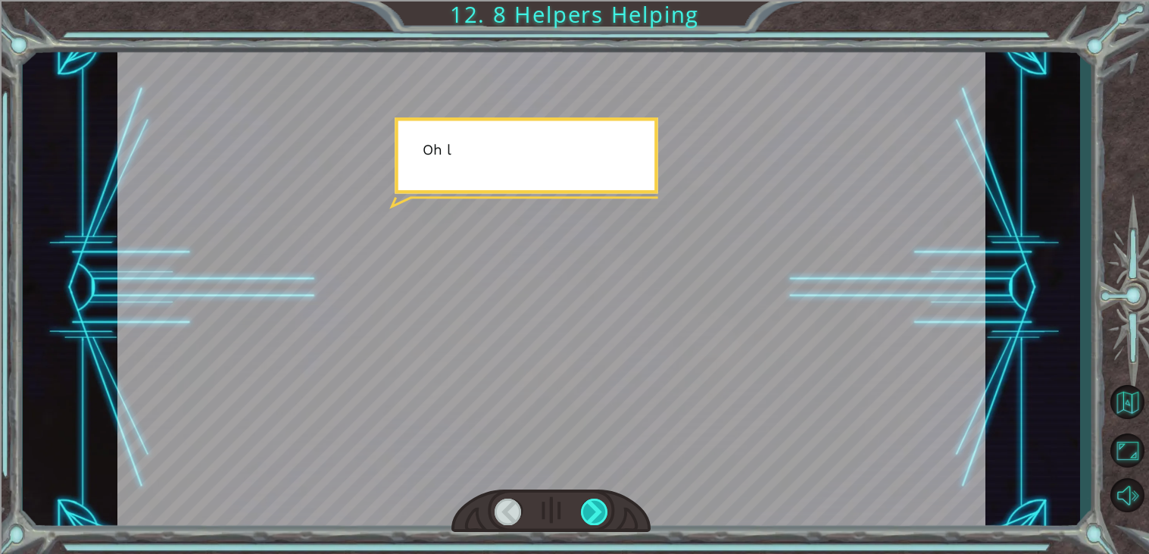
click at [594, 510] on div at bounding box center [594, 511] width 27 height 27
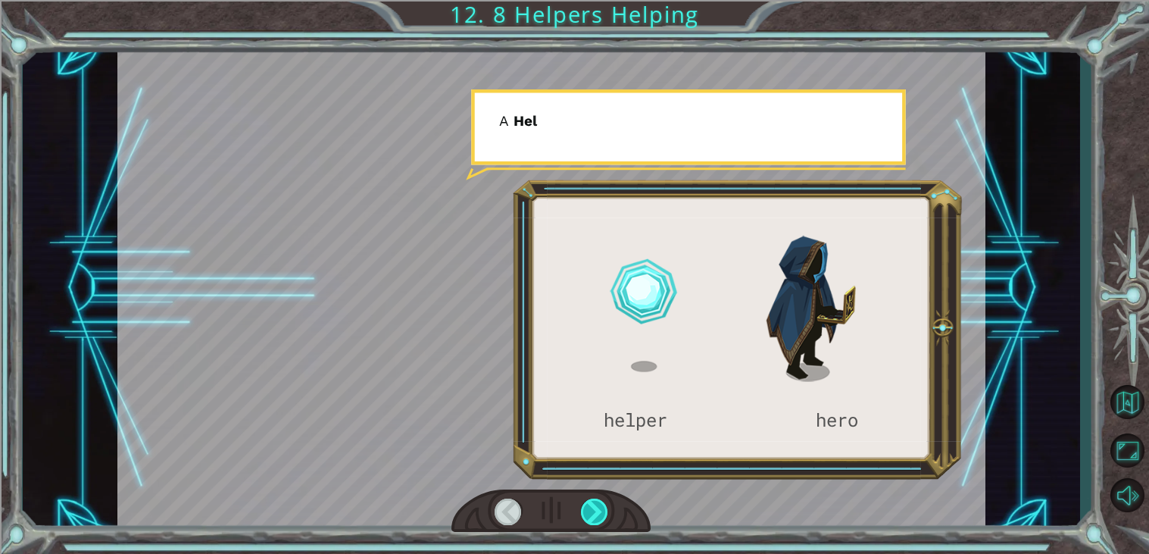
click at [594, 510] on div at bounding box center [594, 511] width 27 height 27
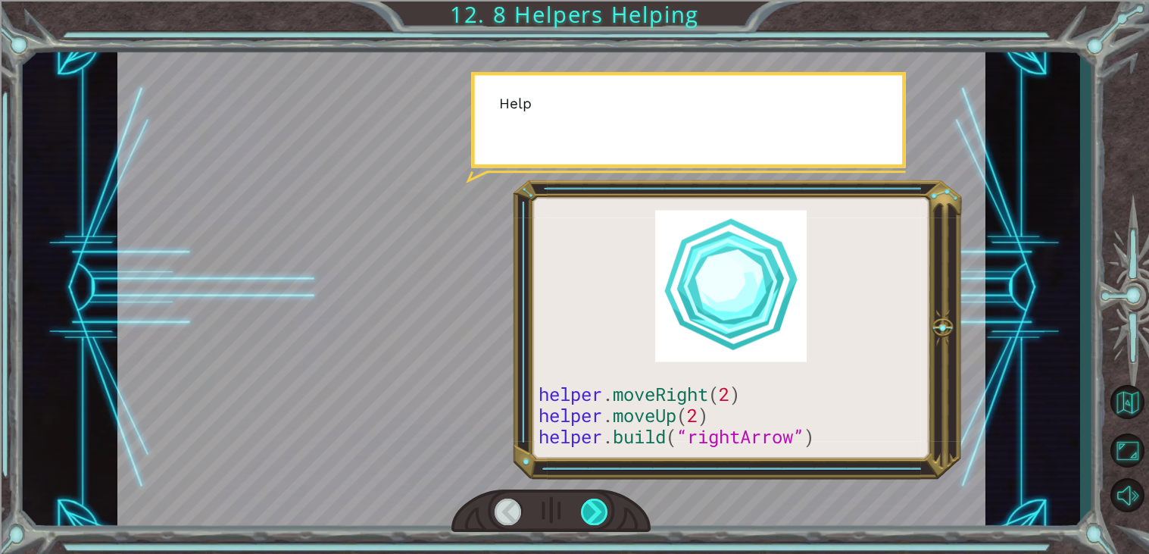
click at [594, 510] on div at bounding box center [594, 511] width 27 height 27
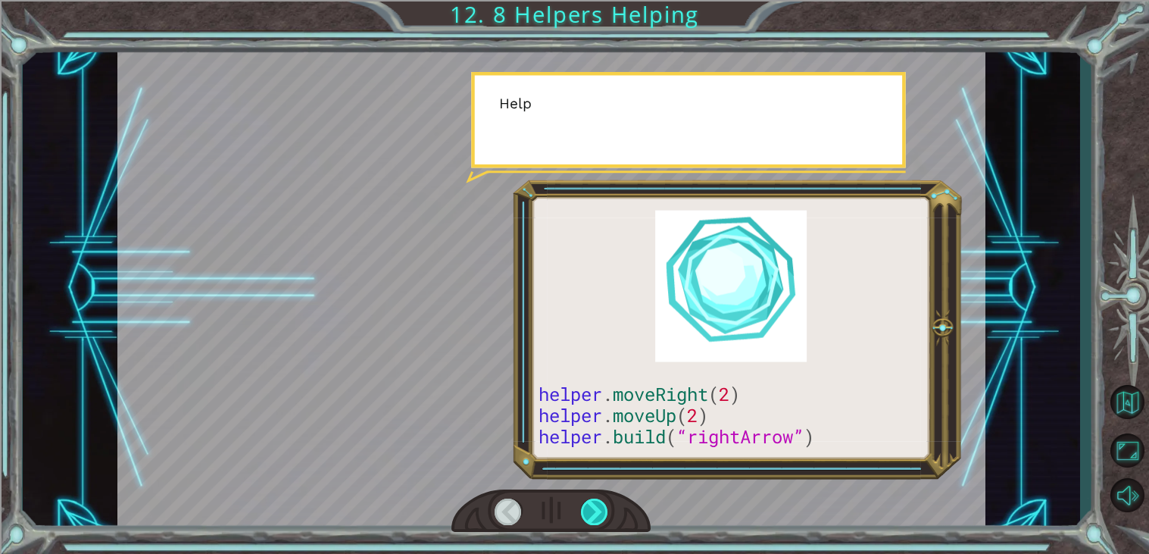
click at [594, 510] on div at bounding box center [594, 511] width 27 height 27
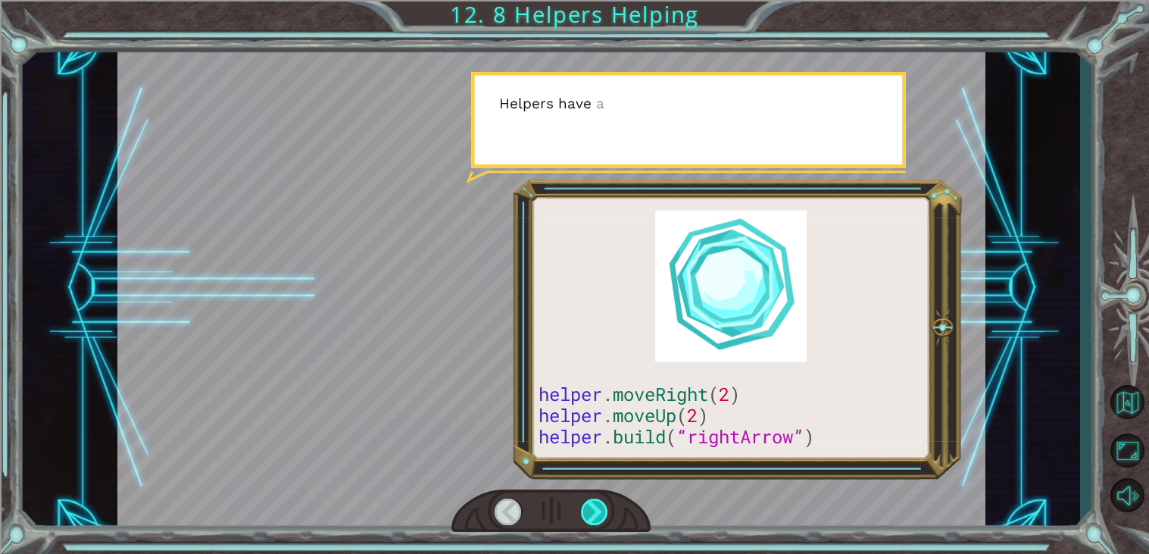
click at [594, 510] on div at bounding box center [594, 511] width 27 height 27
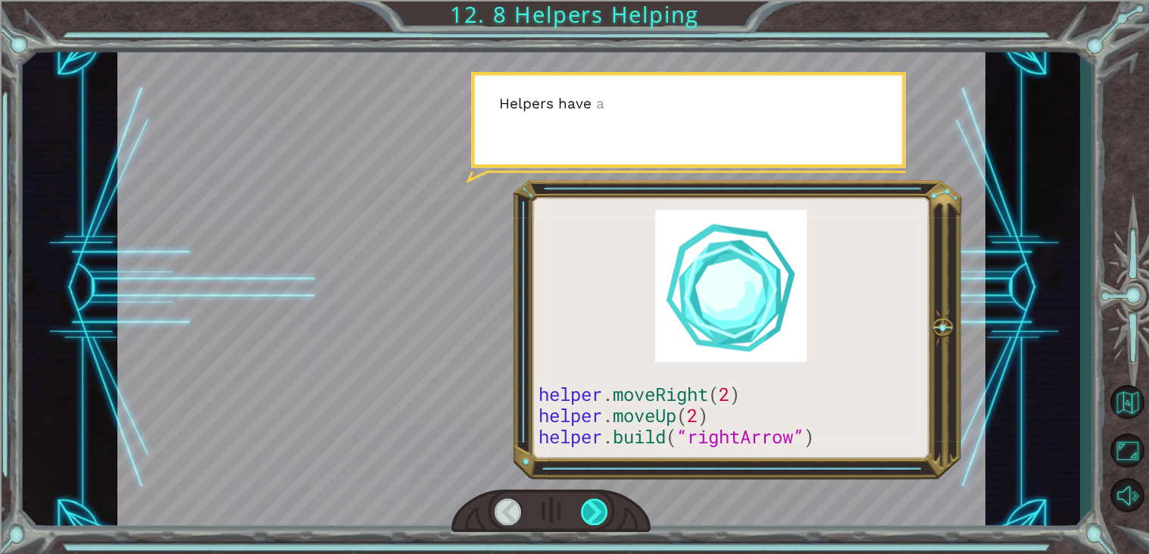
click at [594, 510] on div at bounding box center [594, 511] width 27 height 27
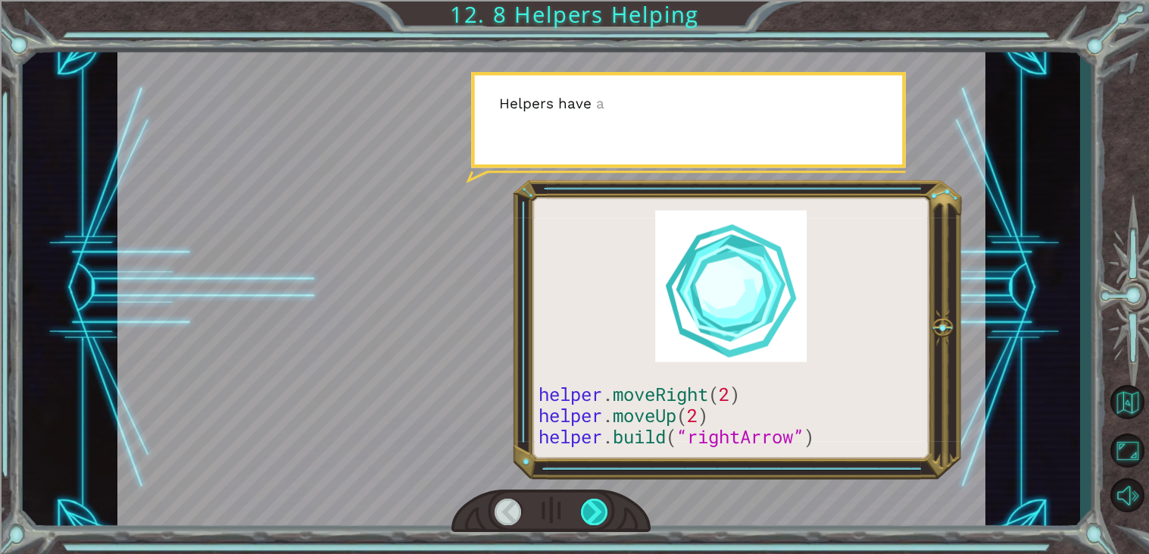
click at [594, 510] on div at bounding box center [594, 511] width 27 height 27
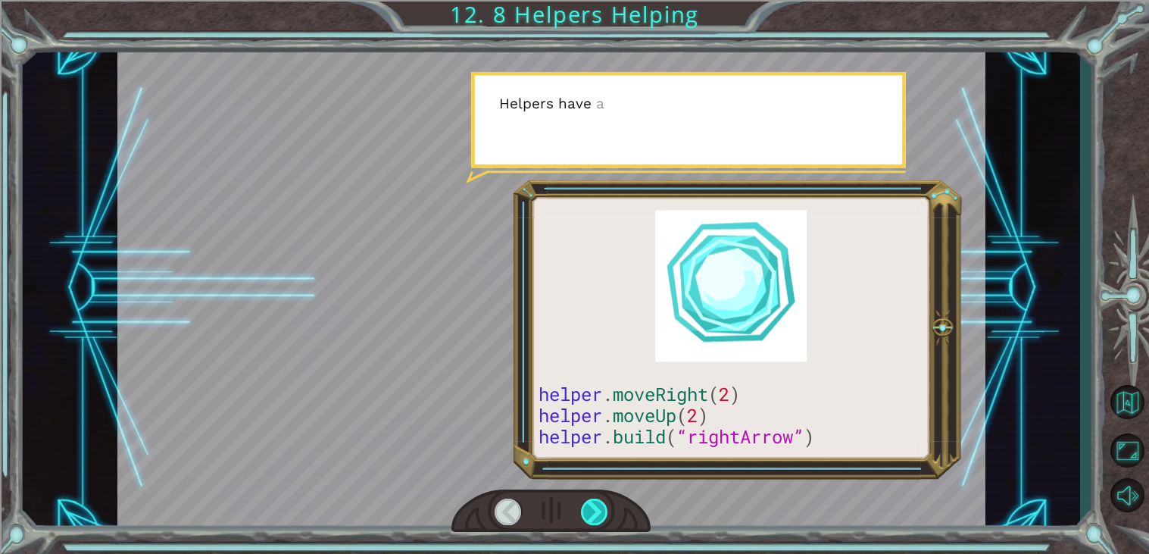
click at [594, 510] on div at bounding box center [594, 511] width 27 height 27
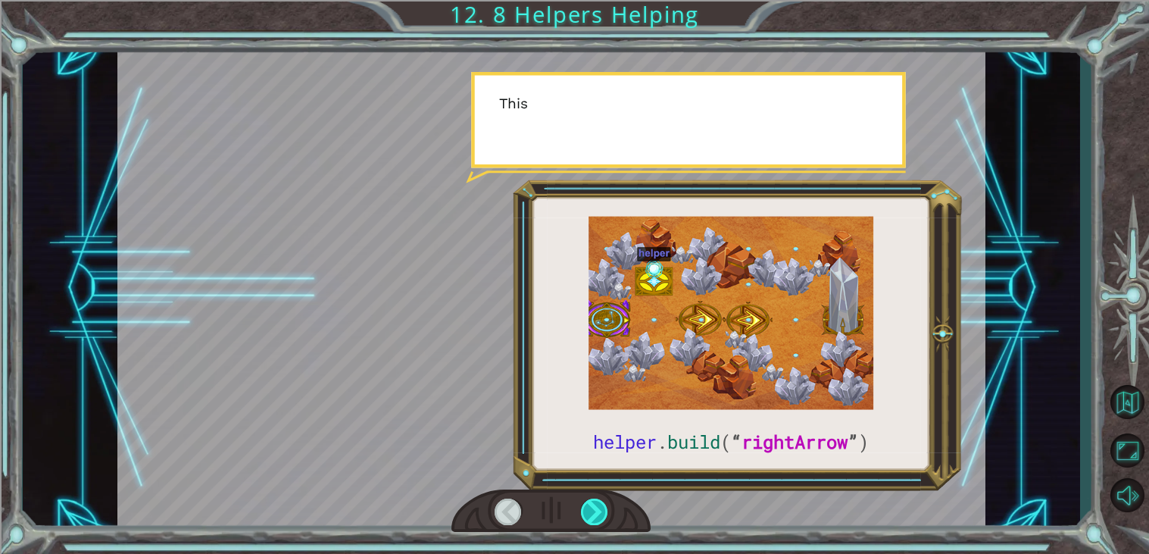
click at [594, 510] on div at bounding box center [594, 511] width 27 height 27
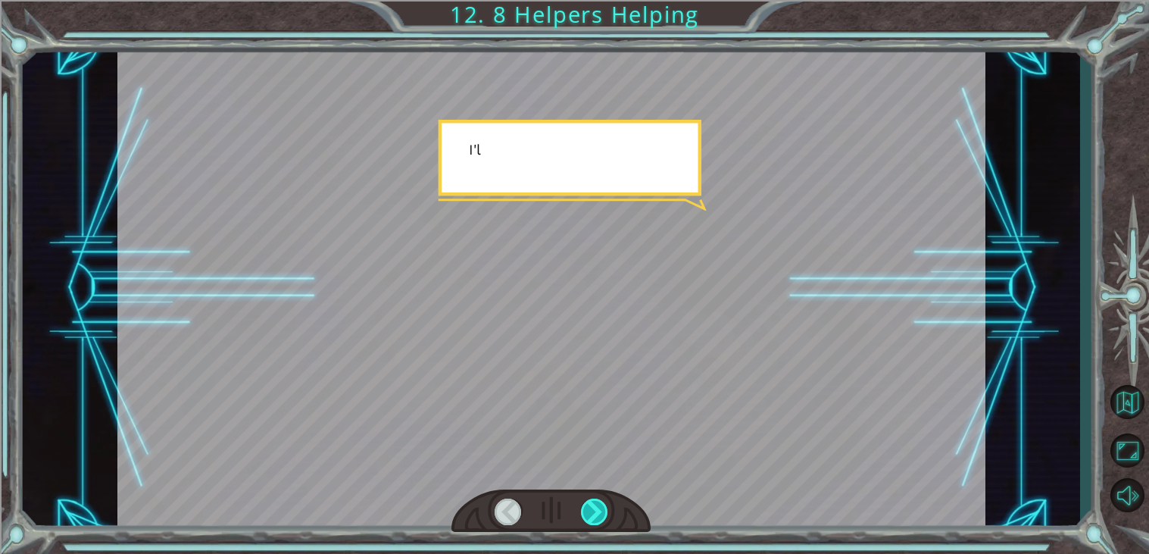
click at [594, 510] on div at bounding box center [594, 511] width 27 height 27
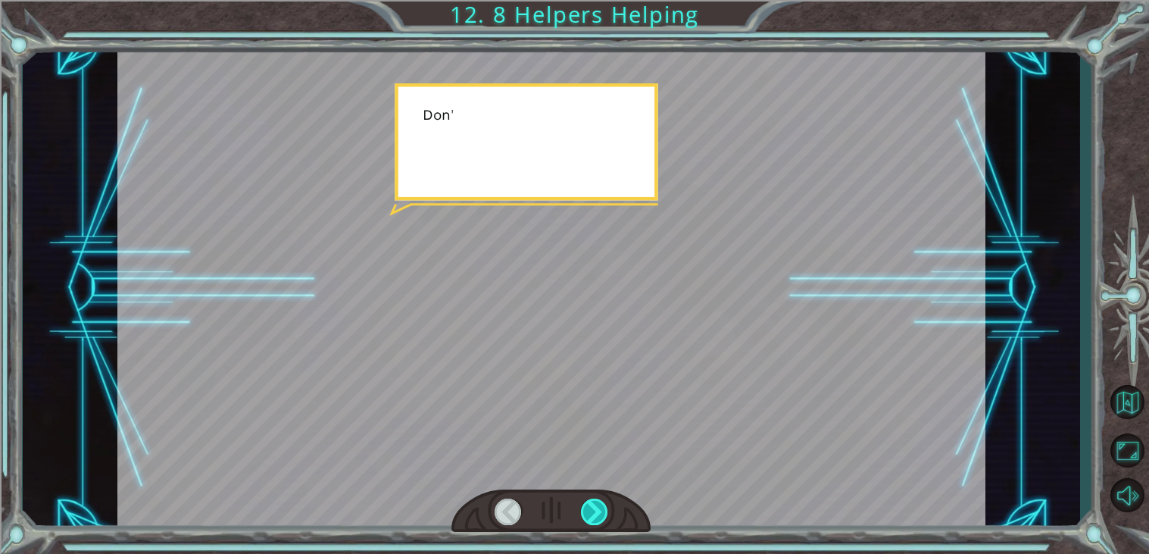
click at [594, 510] on div at bounding box center [594, 511] width 27 height 27
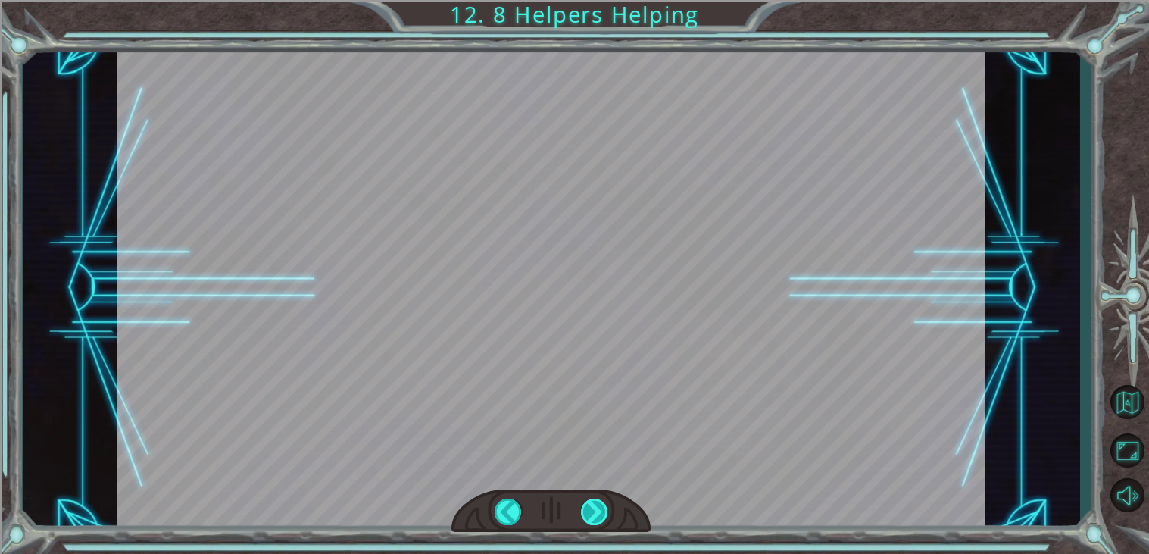
click at [594, 510] on div at bounding box center [594, 511] width 27 height 27
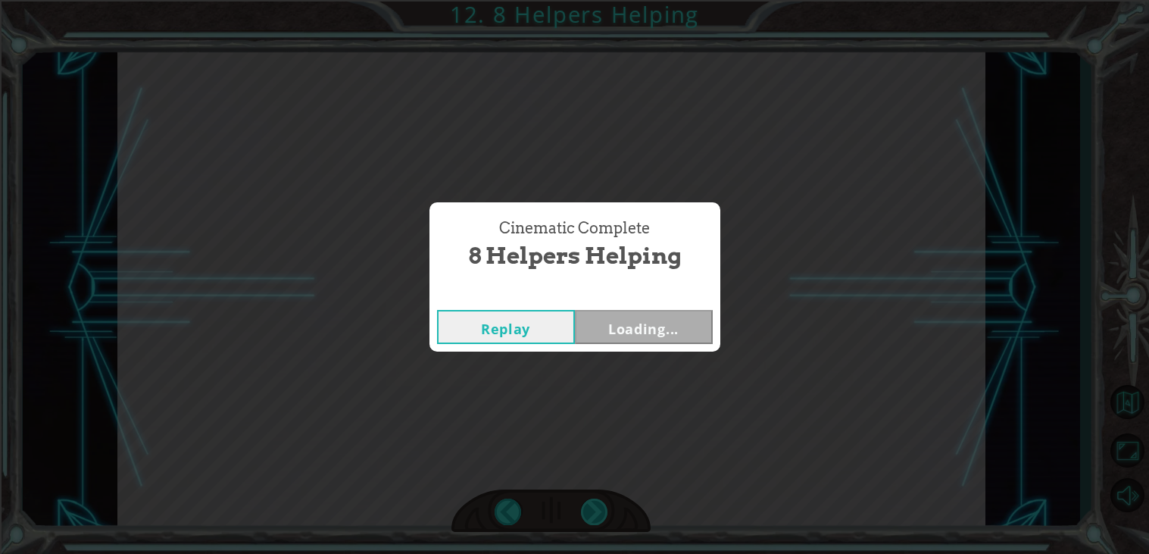
click at [594, 510] on div "Cinematic Complete 8 Helpers Helping Replay Loading..." at bounding box center [574, 277] width 1149 height 554
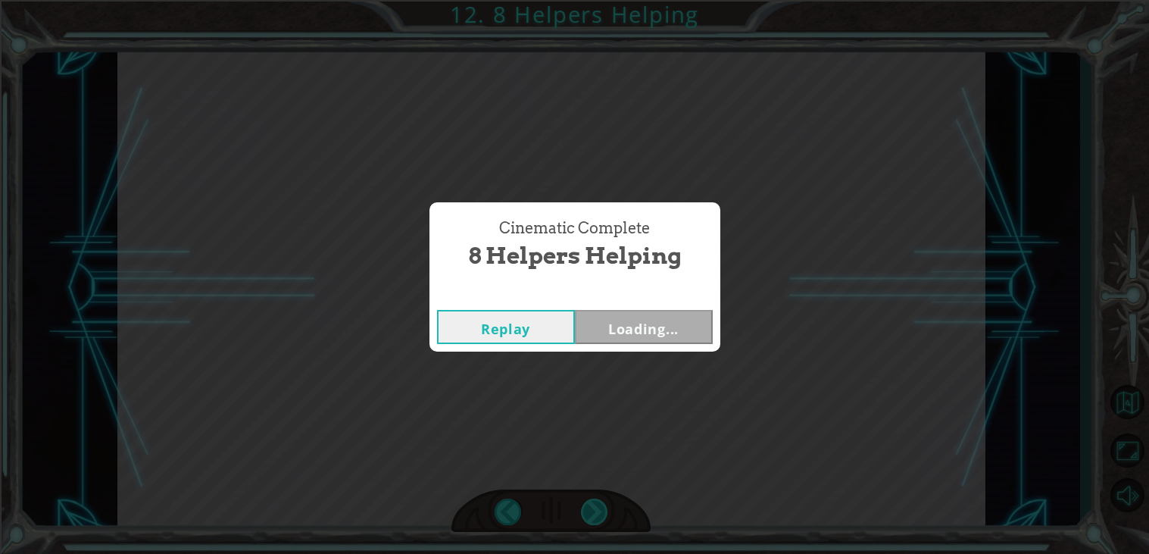
click at [594, 510] on div "Cinematic Complete 8 Helpers Helping Replay Loading..." at bounding box center [574, 277] width 1149 height 554
click at [620, 321] on button "Next" at bounding box center [644, 327] width 138 height 34
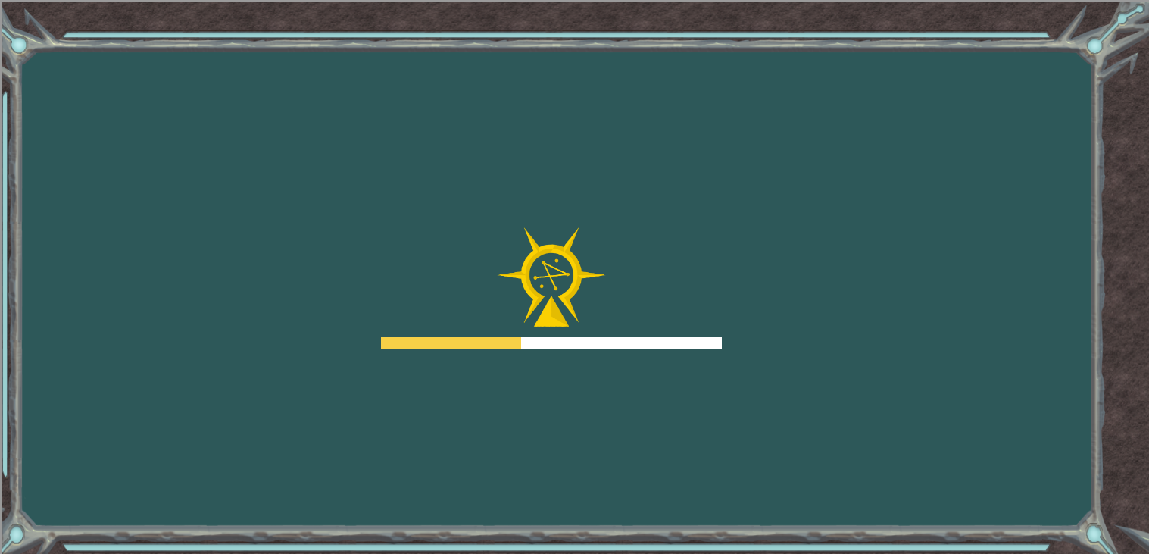
click at [656, 509] on div "Goals Error loading from server. Try refreshing the page. You'll need to join a…" at bounding box center [574, 277] width 1149 height 554
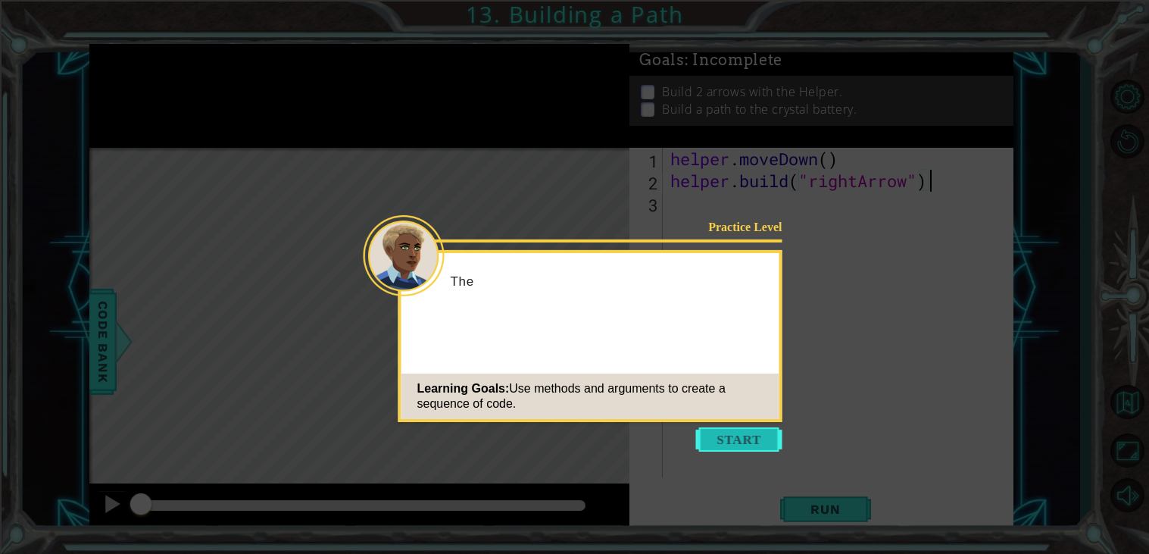
click at [751, 427] on button "Start" at bounding box center [739, 439] width 86 height 24
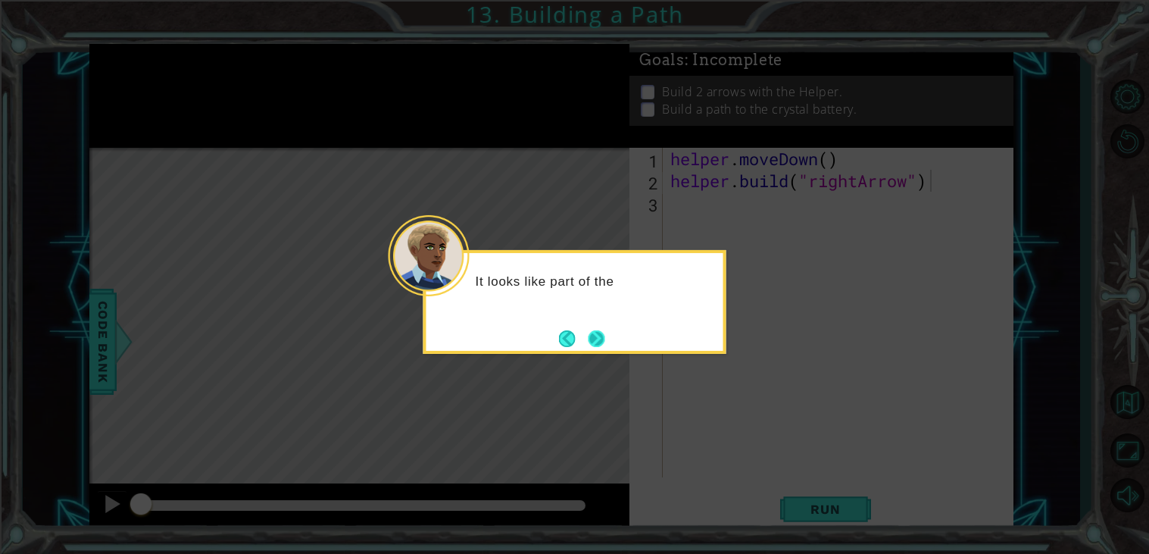
click at [594, 333] on button "Next" at bounding box center [596, 338] width 17 height 17
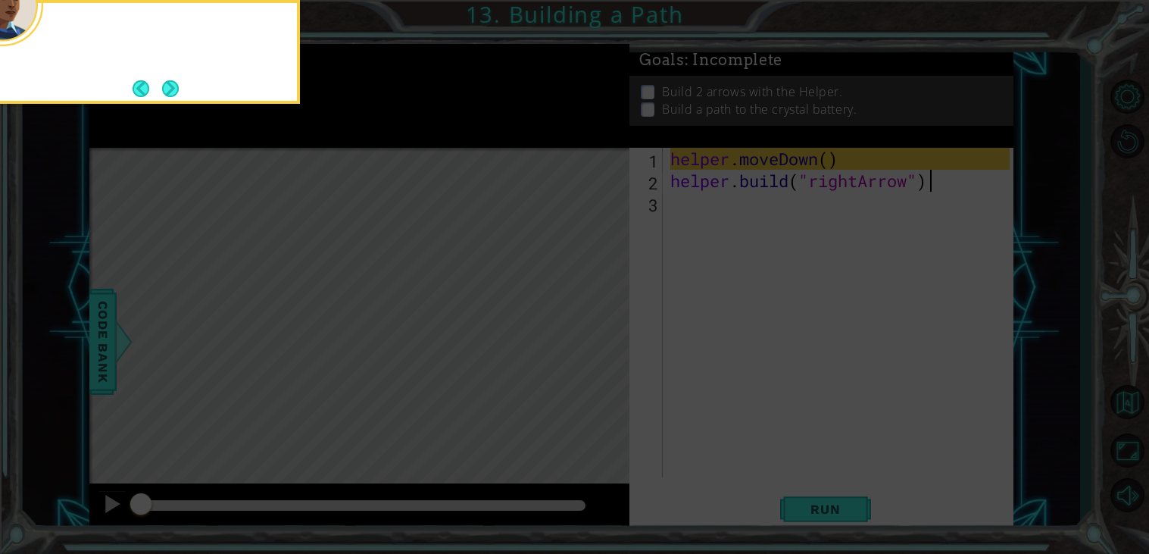
click at [594, 333] on icon at bounding box center [574, 277] width 1149 height 554
click at [153, 88] on button "Back" at bounding box center [148, 88] width 30 height 17
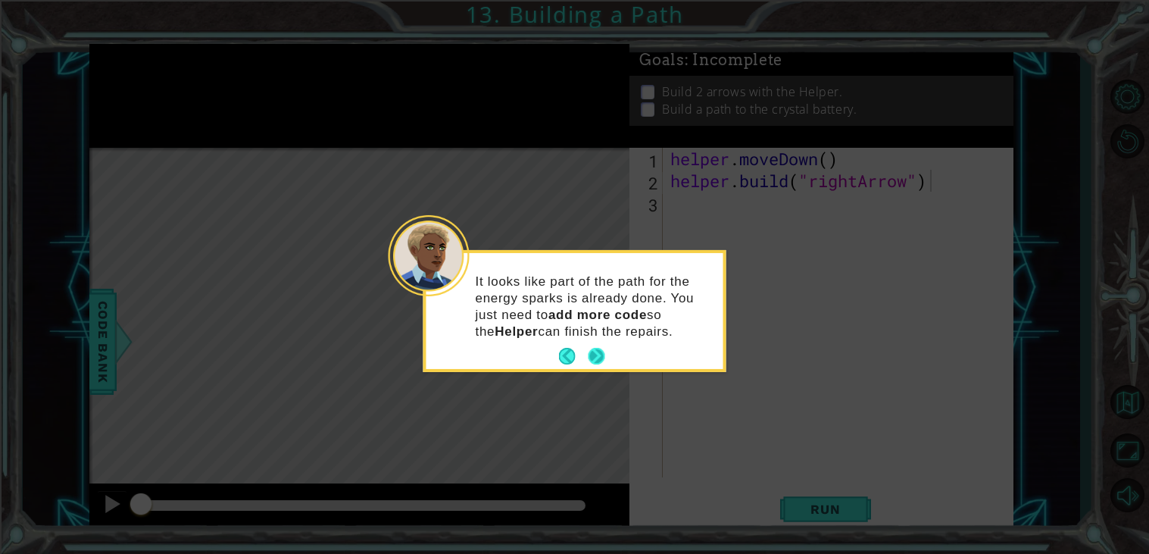
click at [604, 364] on button "Next" at bounding box center [596, 356] width 17 height 17
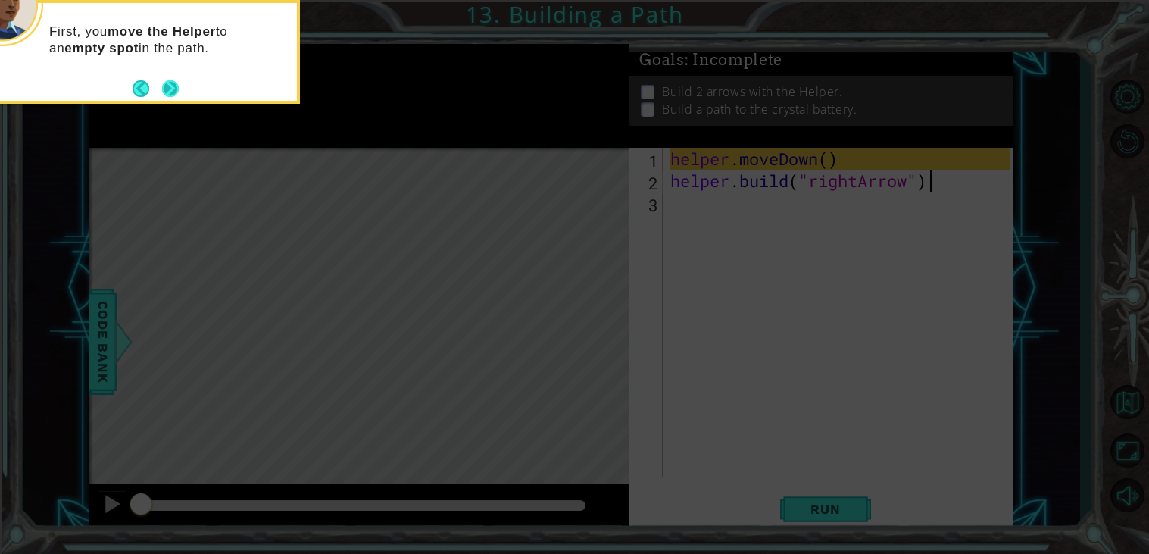
click at [164, 80] on button "Next" at bounding box center [170, 88] width 17 height 17
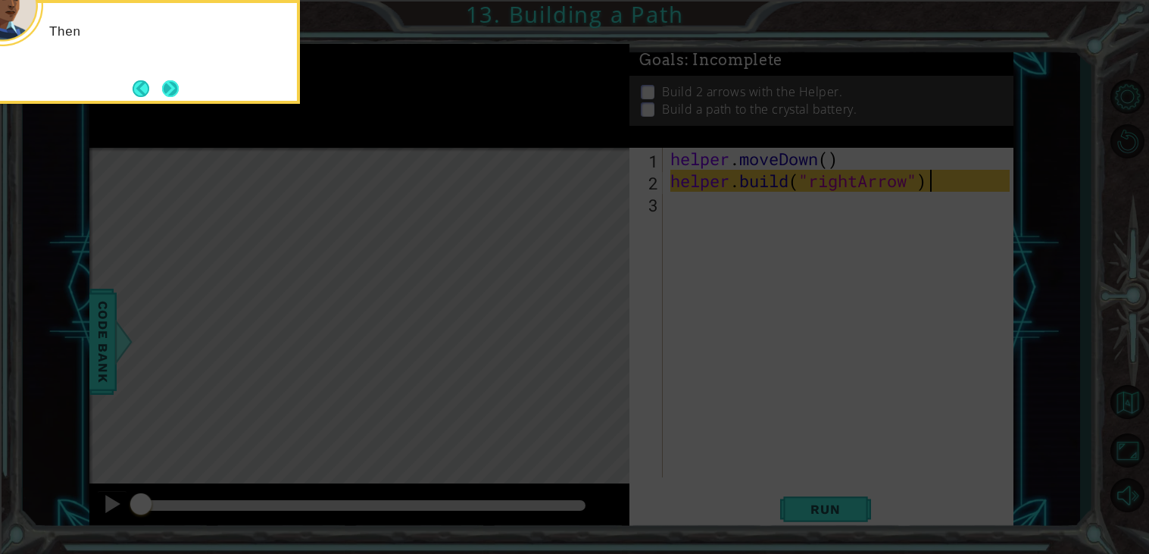
click at [166, 80] on button "Next" at bounding box center [170, 88] width 17 height 17
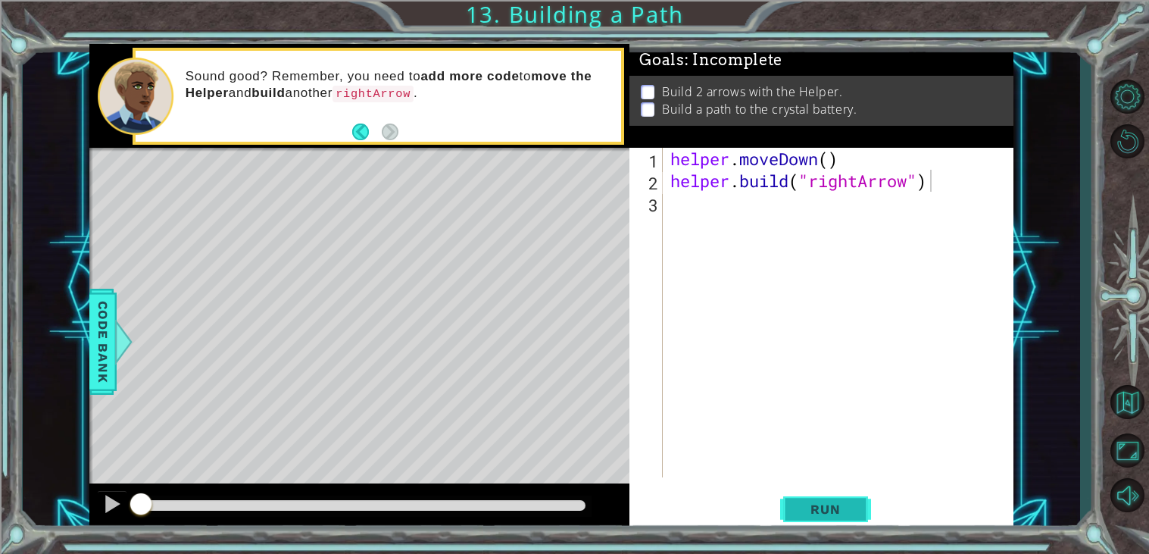
click at [831, 501] on span "Run" at bounding box center [825, 508] width 60 height 15
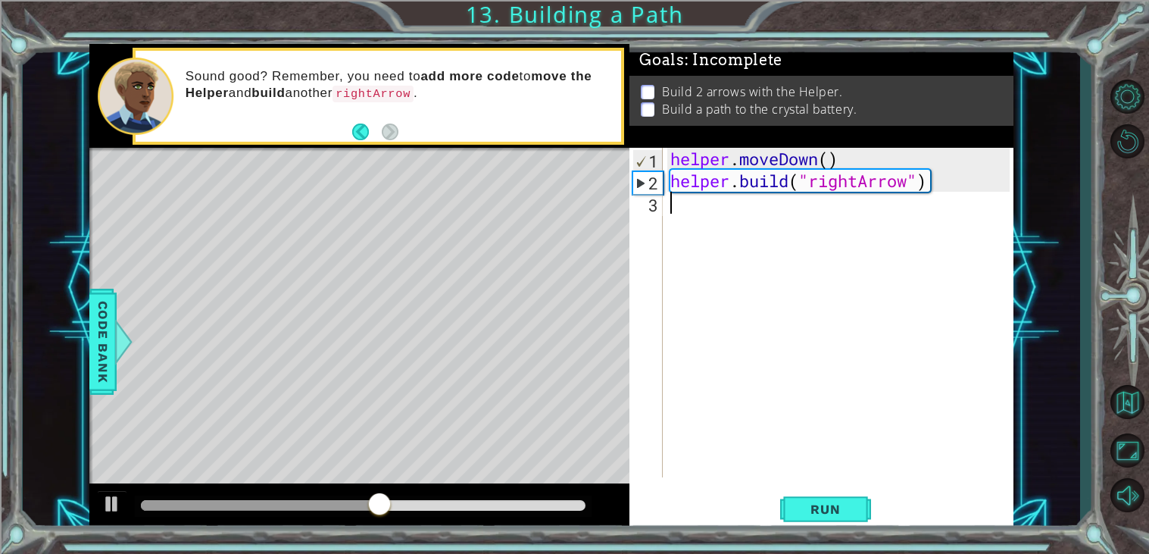
click at [685, 211] on div "helper . moveDown ( ) helper . build ( "rightArrow" )" at bounding box center [842, 334] width 350 height 373
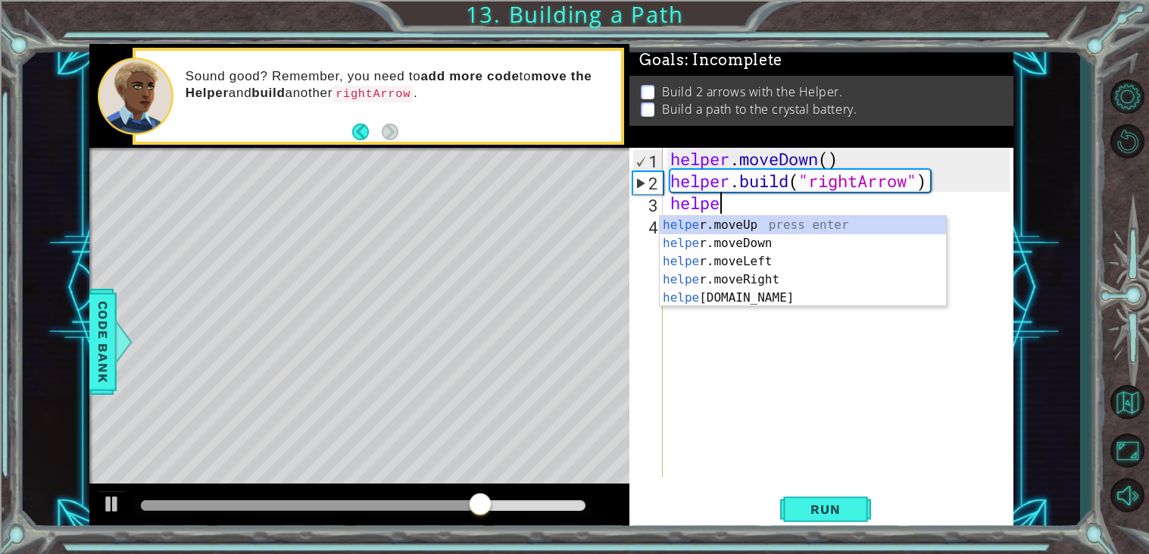
scroll to position [0, 2]
click at [741, 219] on div "helper .moveUp press enter helper .moveDown press enter helper .moveLeft press …" at bounding box center [803, 279] width 286 height 127
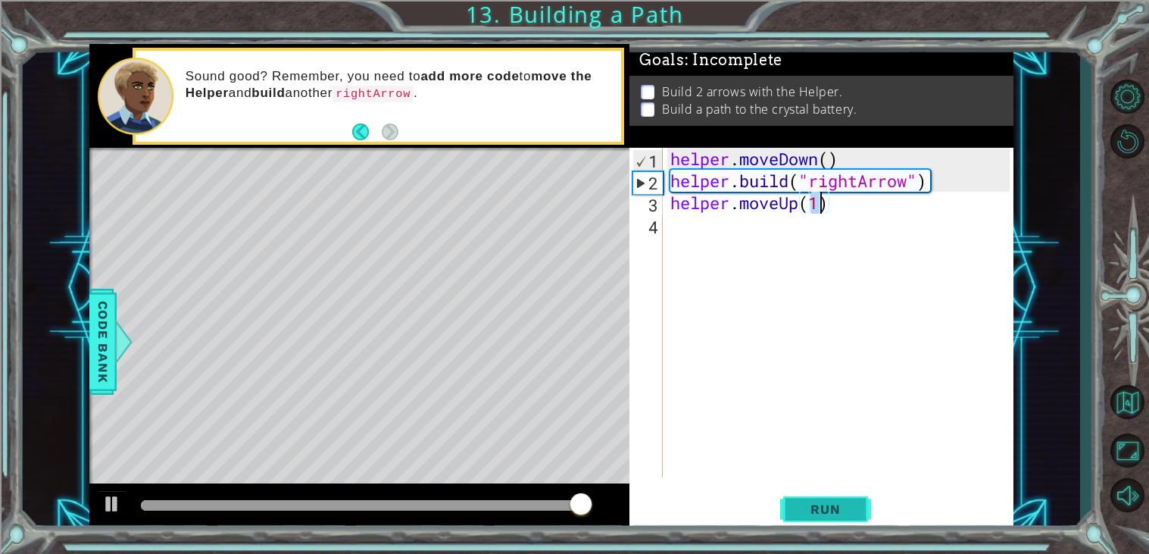
type textarea "helper.moveUp(1)"
click at [801, 495] on button "Run" at bounding box center [825, 509] width 91 height 39
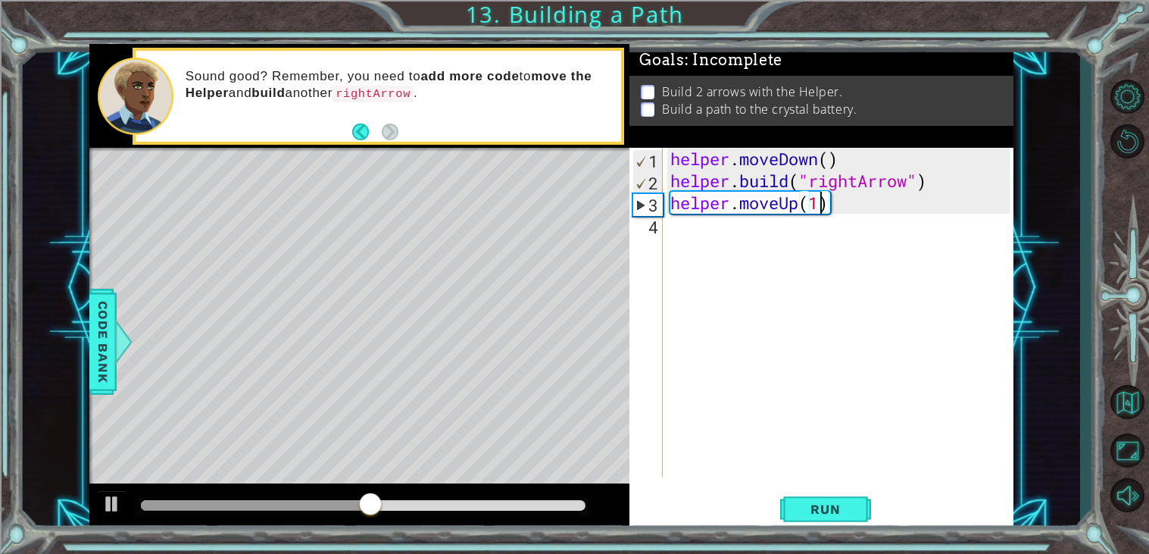
click at [822, 472] on div "helper . moveDown ( ) helper . build ( "rightArrow" ) helper . moveUp ( 1 )" at bounding box center [842, 334] width 350 height 373
click at [684, 238] on div "helper . moveDown ( ) helper . build ( "rightArrow" ) helper . moveUp ( 1 )" at bounding box center [842, 334] width 350 height 373
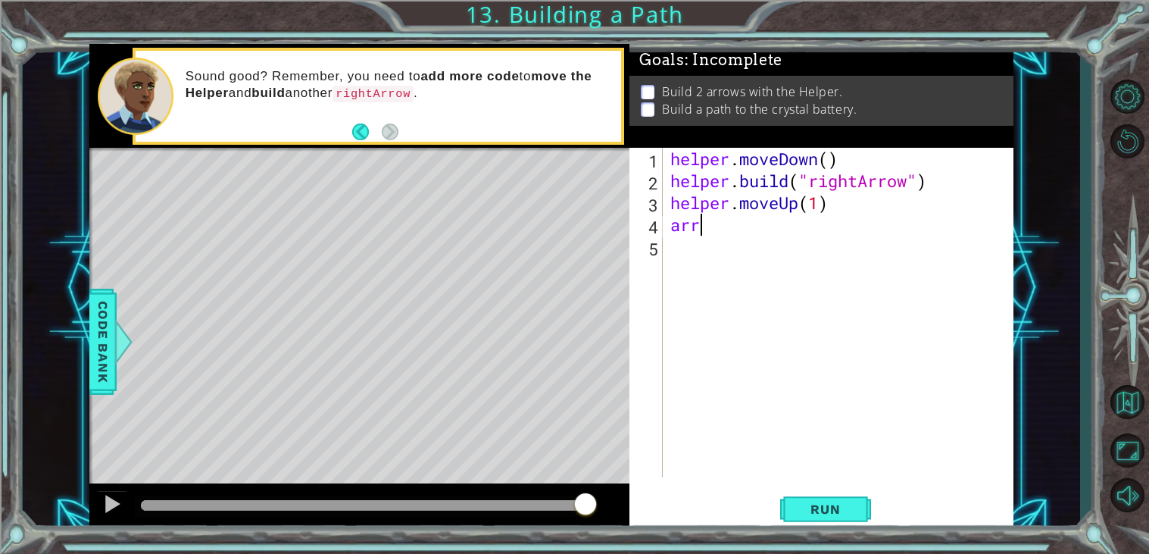
type textarea "arr"
click at [529, 276] on div "Level Map" at bounding box center [439, 371] width 700 height 446
click at [716, 242] on div "helper . moveDown ( ) helper . build ( "rightArrow" ) helper . moveUp ( 1 ) arr" at bounding box center [842, 334] width 350 height 373
click at [707, 226] on div "helper . moveDown ( ) helper . build ( "rightArrow" ) helper . moveUp ( 1 ) arr" at bounding box center [842, 334] width 350 height 373
type textarea "a"
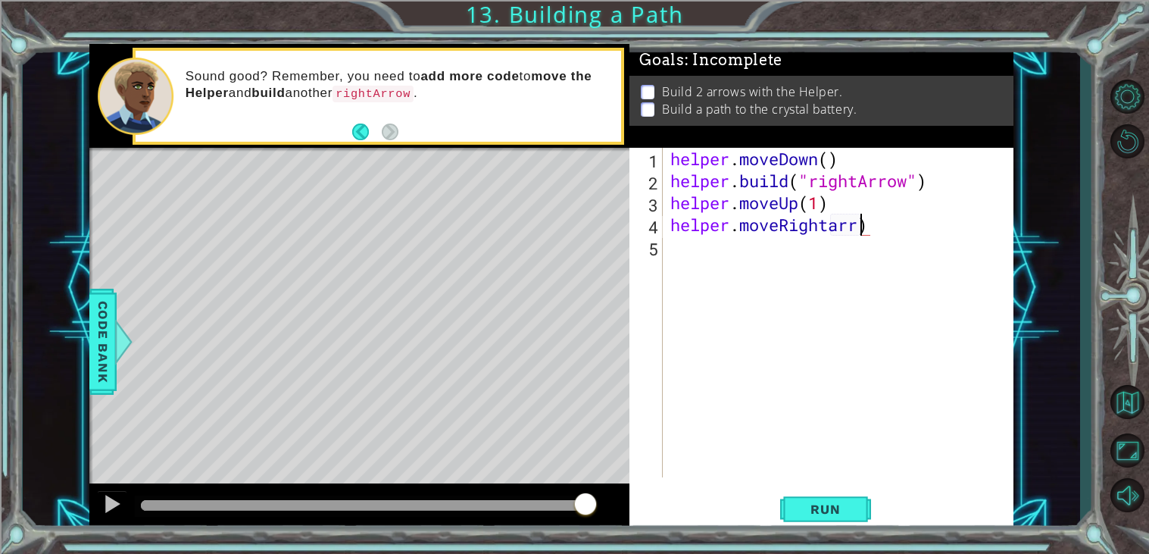
scroll to position [0, 8]
click at [885, 223] on div "helper . moveDown ( ) helper . build ( "rightArrow" ) helper . moveUp ( 1 ) hel…" at bounding box center [842, 334] width 350 height 373
type textarea "helper.moveRightarrow"
click at [832, 222] on div "helper . moveDown ( ) helper . build ( "rightArrow" ) helper . moveUp ( 1 ) hel…" at bounding box center [842, 334] width 350 height 373
drag, startPoint x: 900, startPoint y: 225, endPoint x: 674, endPoint y: 234, distance: 225.9
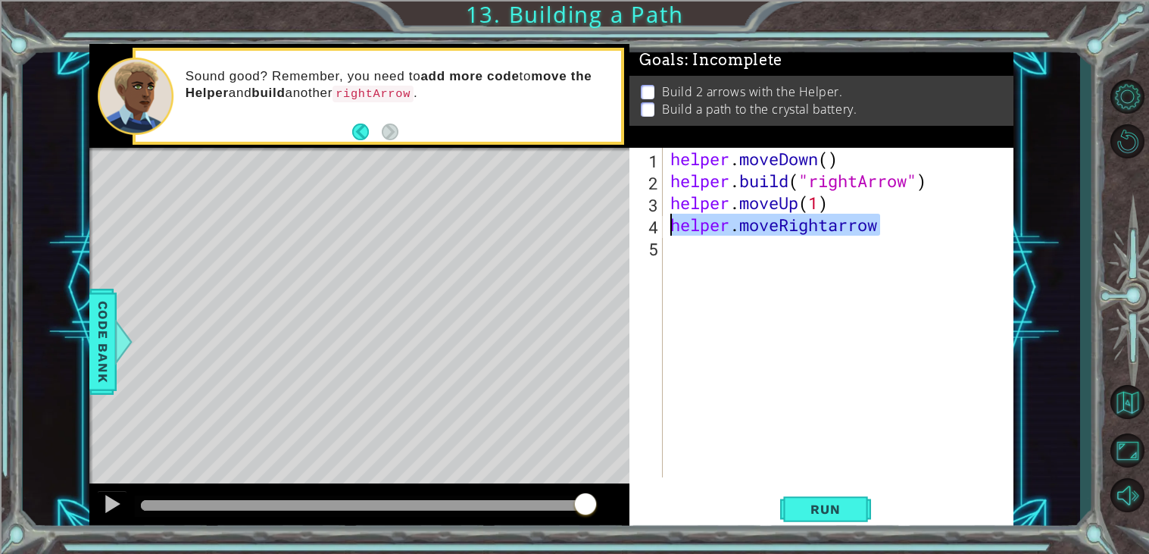
click at [674, 234] on div "helper . moveDown ( ) helper . build ( "rightArrow" ) helper . moveUp ( 1 ) hel…" at bounding box center [842, 334] width 350 height 373
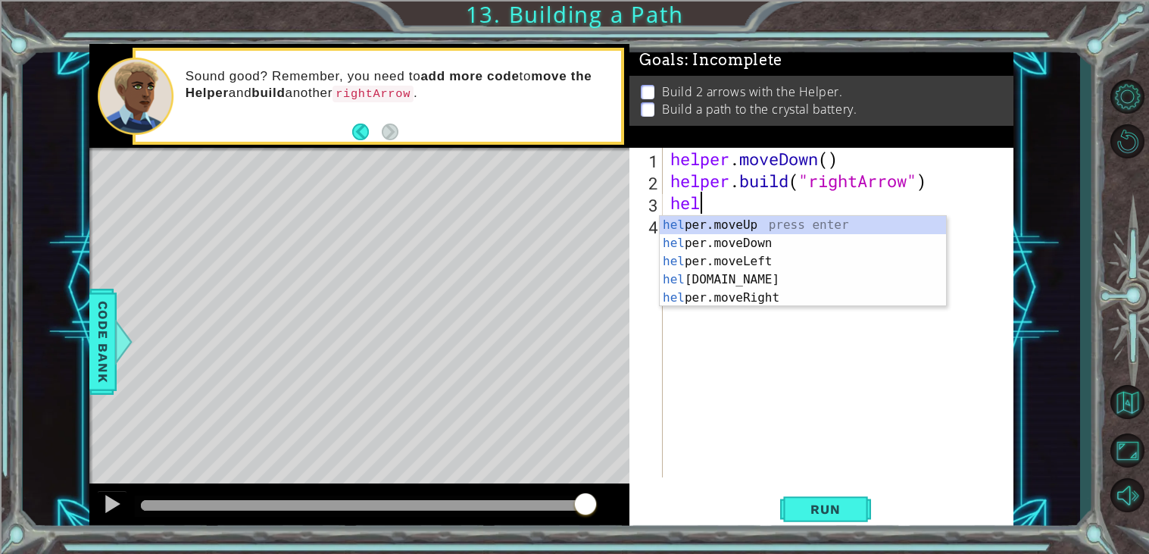
type textarea "h"
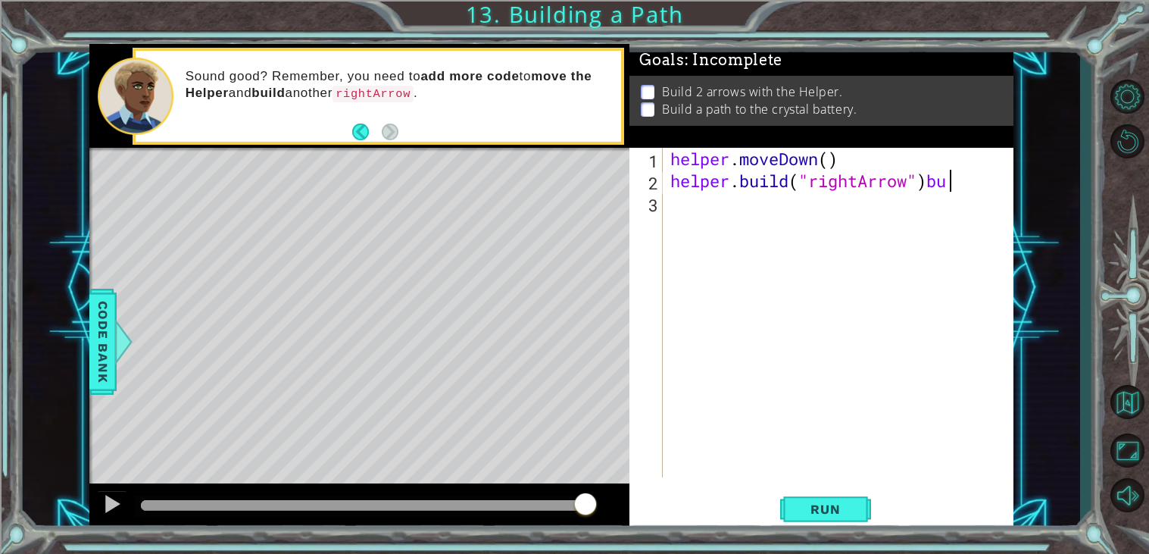
scroll to position [0, 11]
type textarea "[DOMAIN_NAME]("rightArrow")"
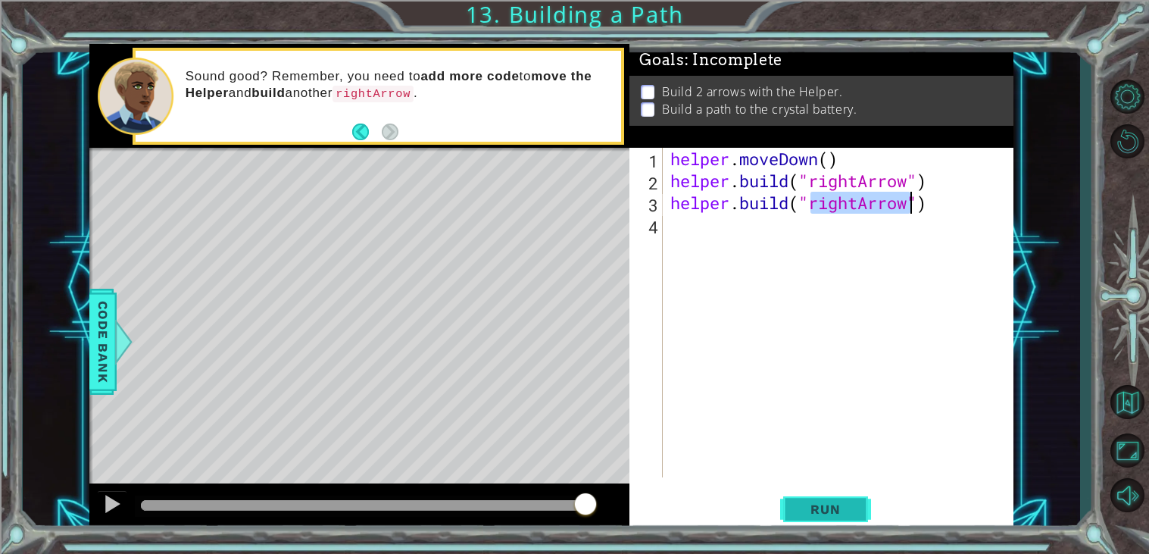
type textarea "[DOMAIN_NAME]("rightArrow")"
click at [790, 517] on button "Run" at bounding box center [825, 509] width 91 height 39
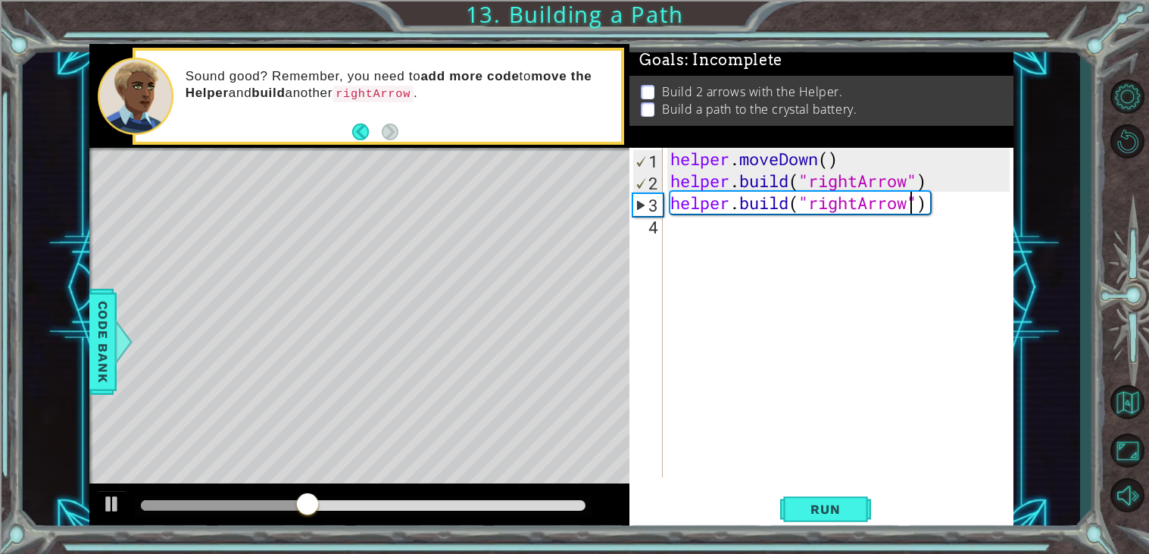
click at [946, 178] on div "helper . moveDown ( ) helper . build ( "rightArrow" ) helper . build ( "rightAr…" at bounding box center [842, 334] width 350 height 373
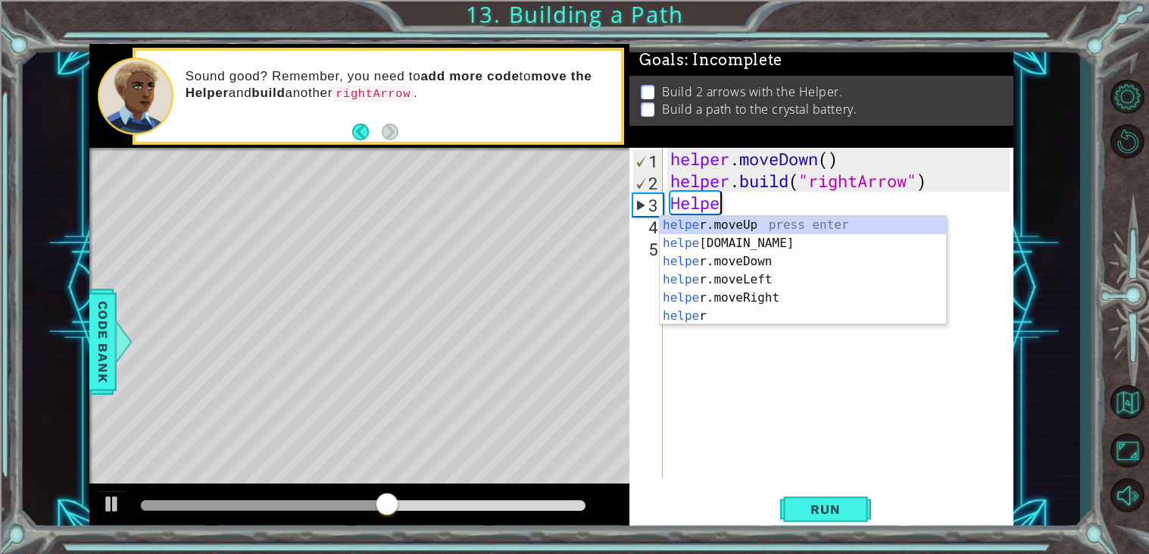
scroll to position [0, 2]
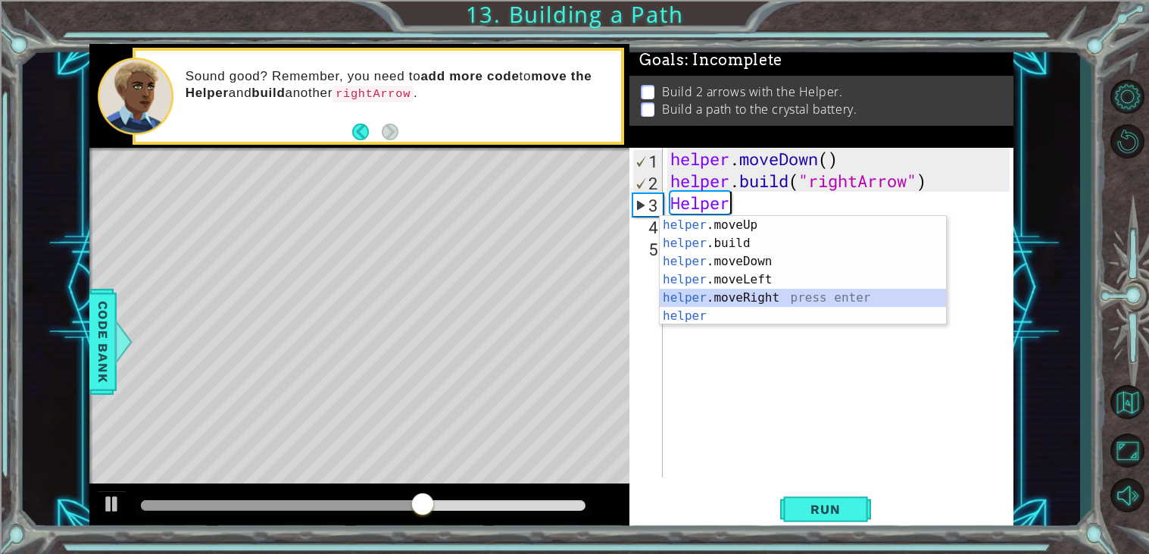
click at [819, 293] on div "helper .moveUp press enter helper .build press enter helper .moveDown press ent…" at bounding box center [803, 288] width 286 height 145
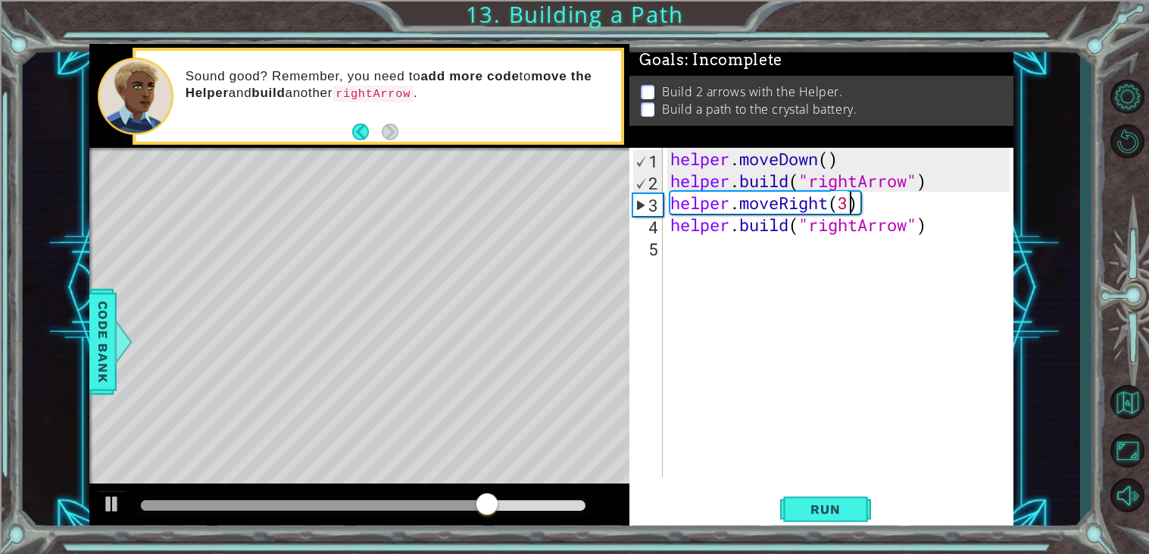
scroll to position [0, 7]
type textarea "helper.moveRight(3)"
click at [813, 506] on span "Run" at bounding box center [825, 508] width 60 height 15
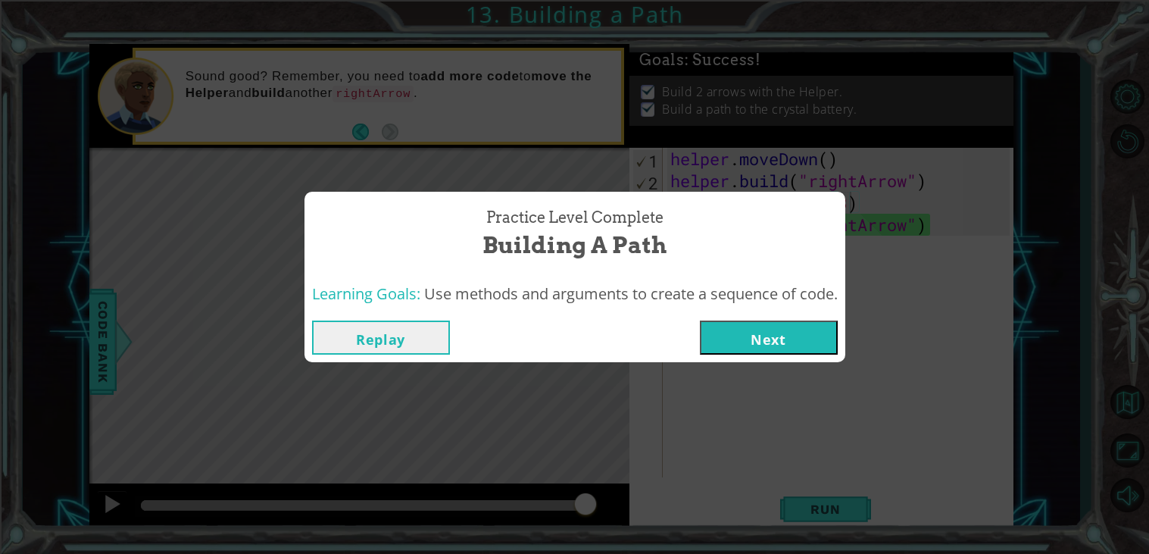
click at [771, 317] on div "Replay Next" at bounding box center [574, 337] width 541 height 49
click at [773, 336] on button "Next" at bounding box center [769, 337] width 138 height 34
